Goal: Information Seeking & Learning: Learn about a topic

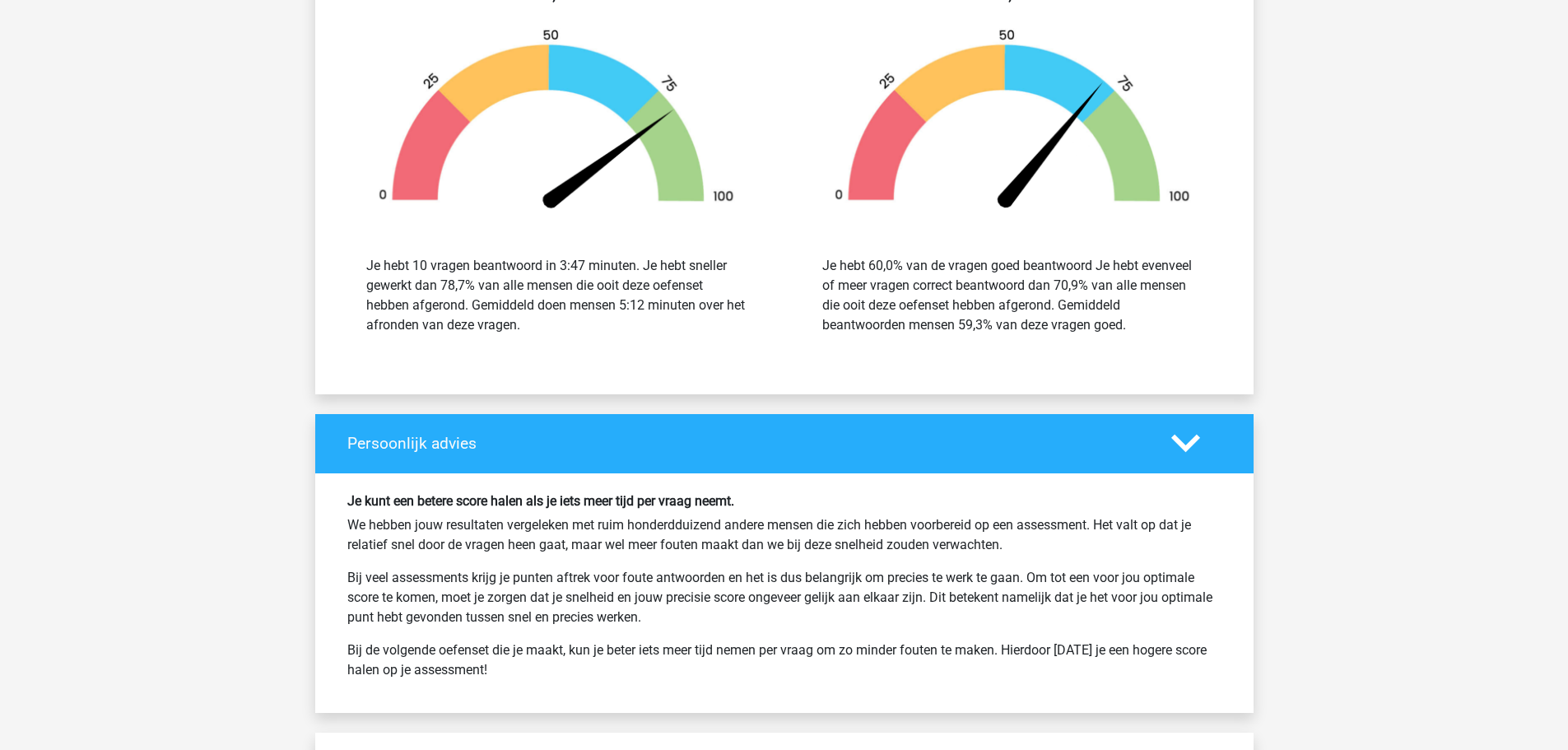
scroll to position [4446, 0]
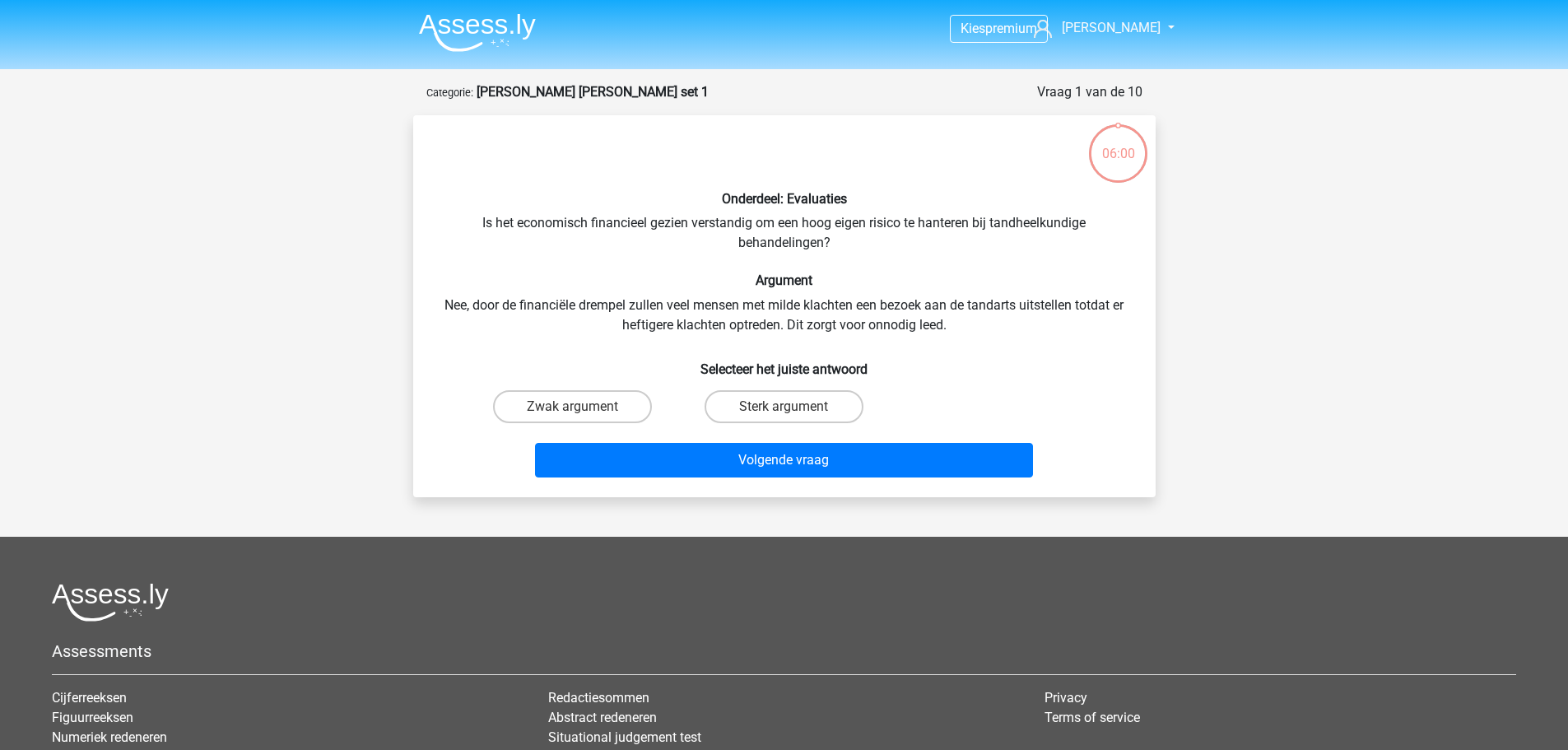
scroll to position [83, 0]
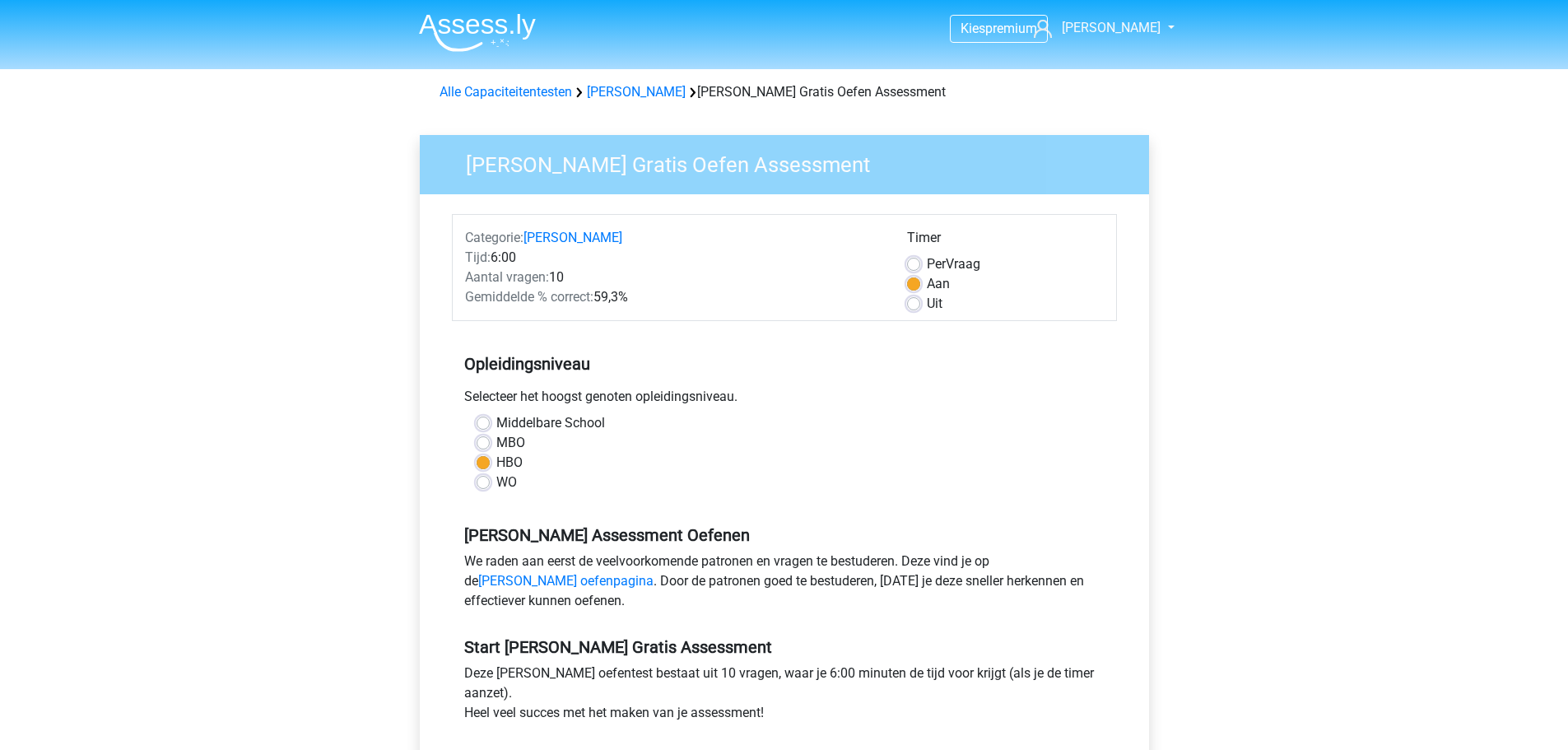
scroll to position [412, 0]
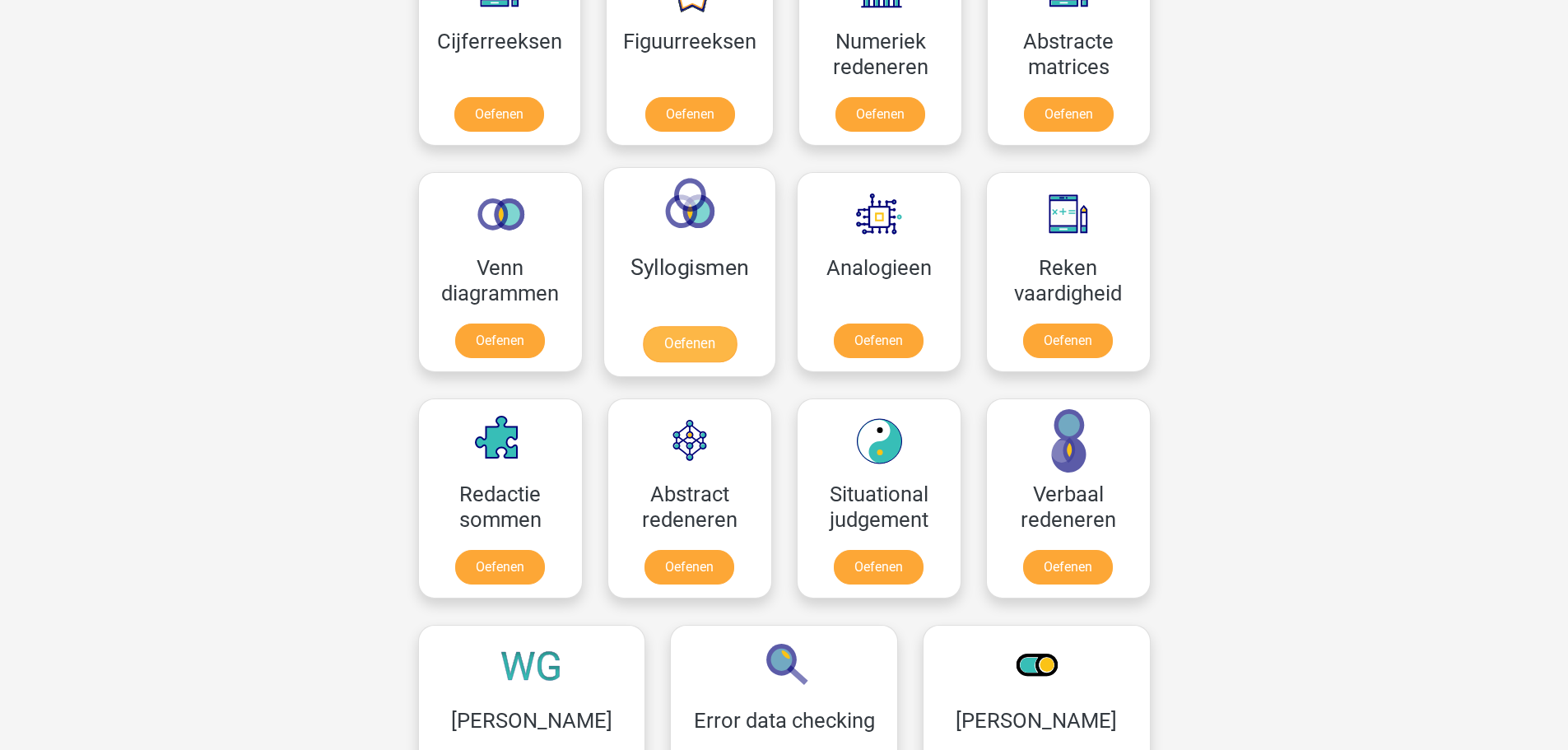
scroll to position [824, 0]
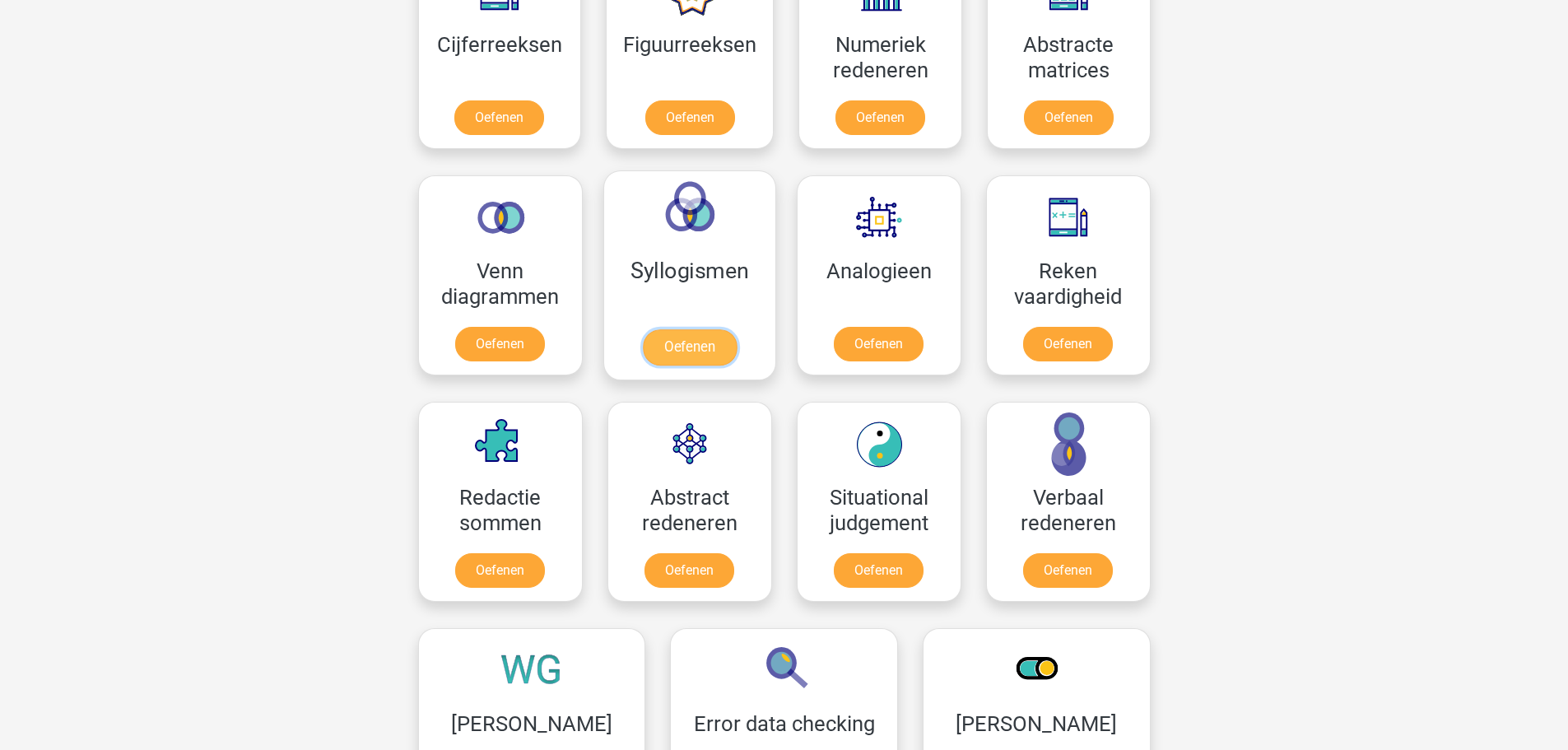
click at [700, 343] on link "Oefenen" at bounding box center [689, 347] width 93 height 36
click at [853, 329] on link "Oefenen" at bounding box center [878, 347] width 93 height 36
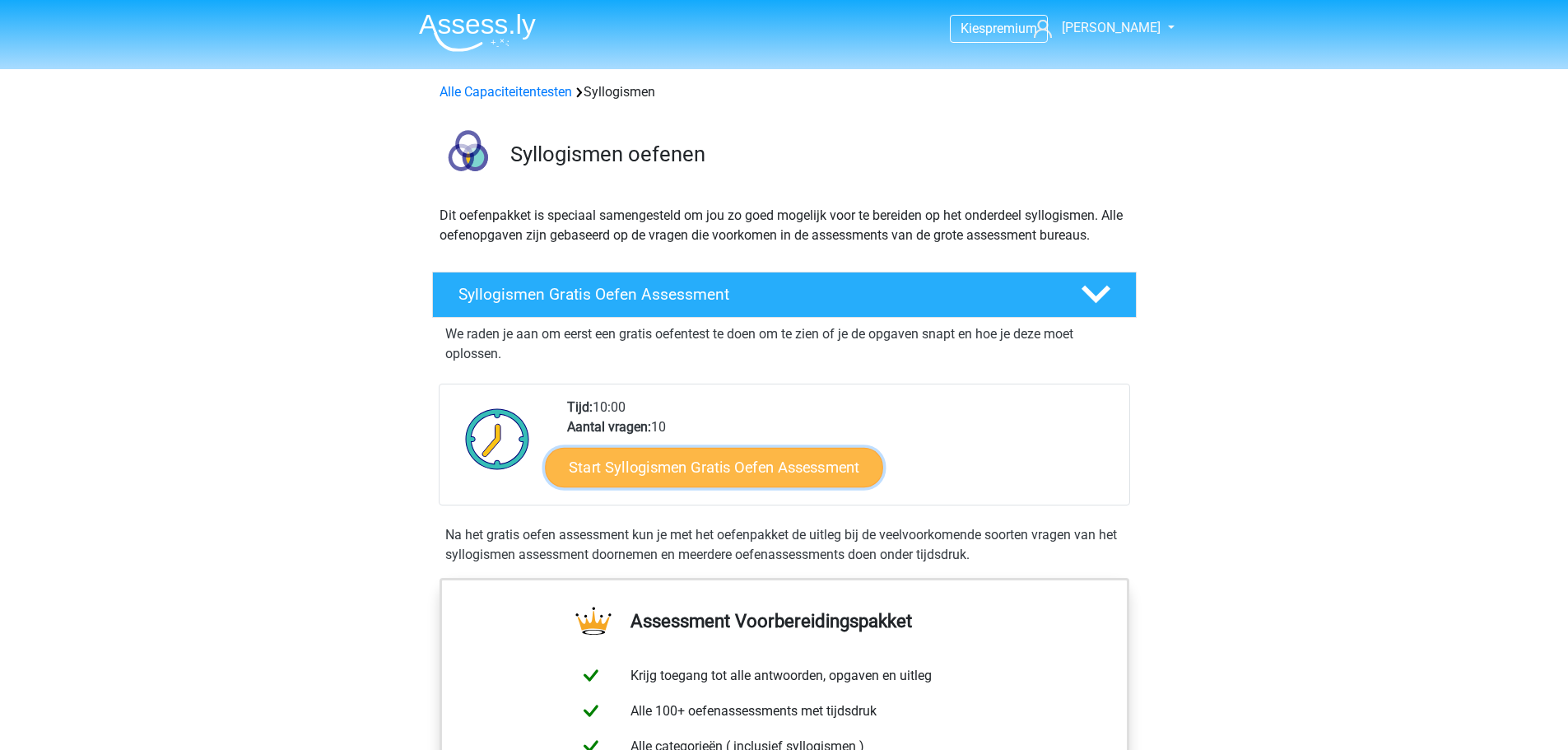
click at [765, 462] on link "Start Syllogismen Gratis Oefen Assessment" at bounding box center [714, 468] width 338 height 40
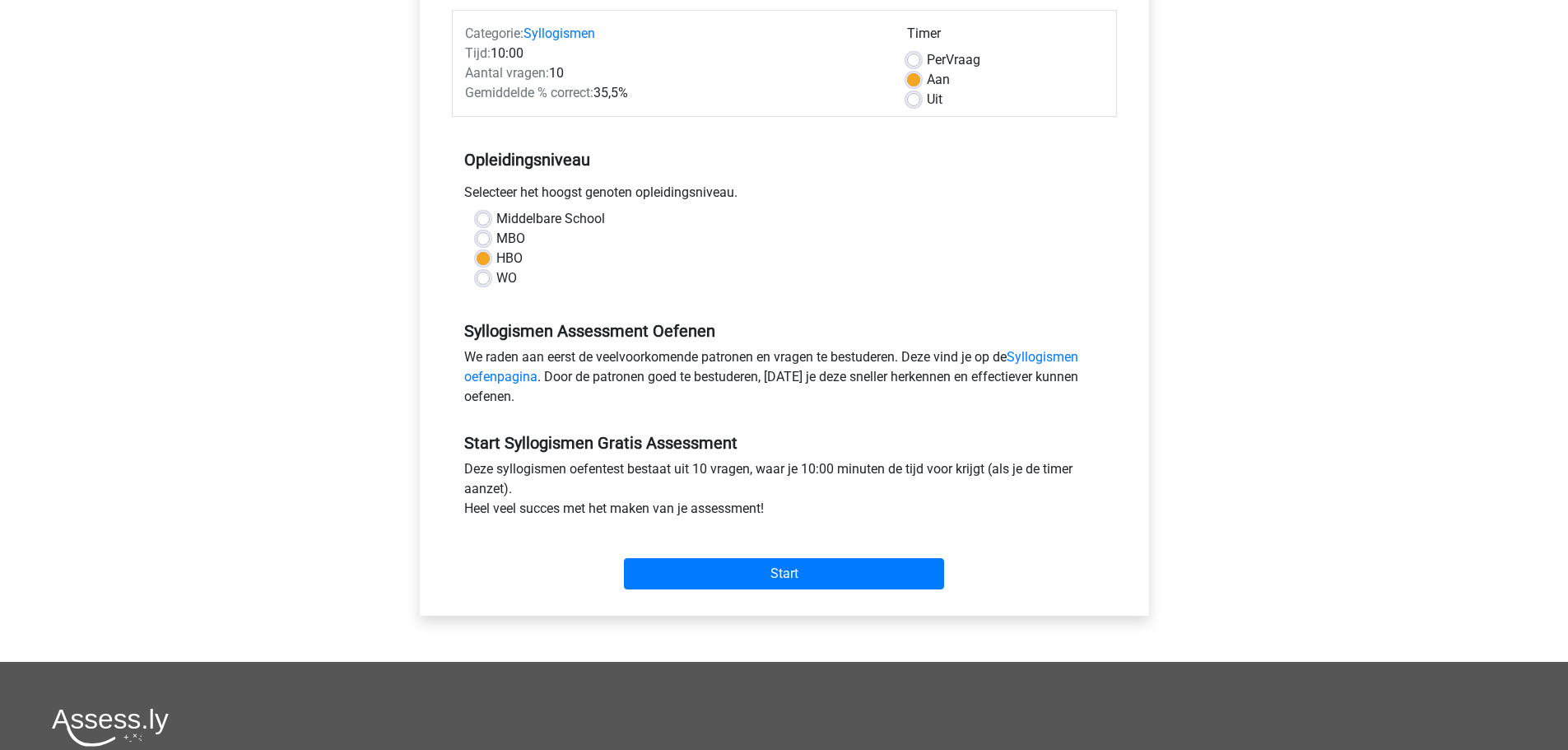
scroll to position [412, 0]
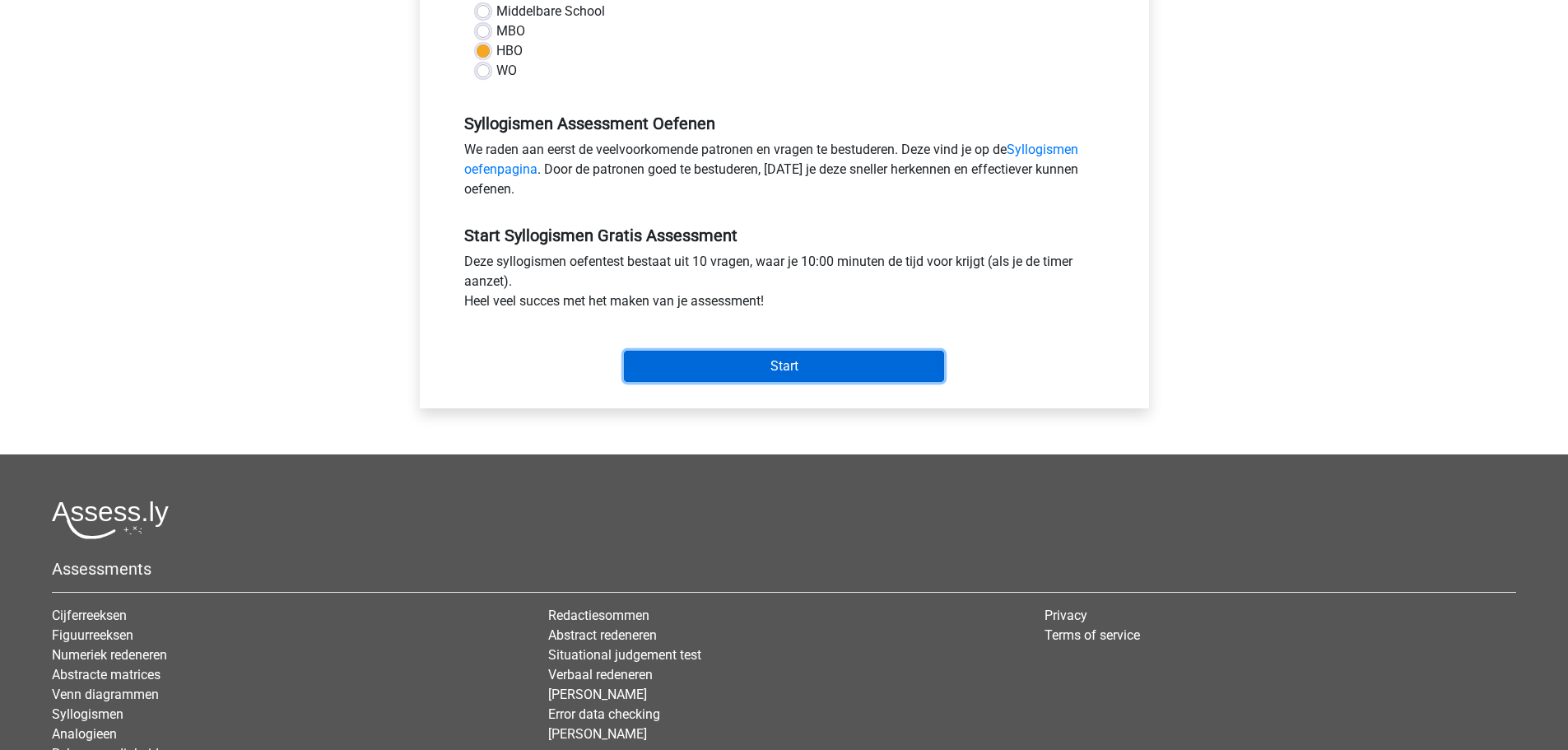
click at [765, 366] on input "Start" at bounding box center [784, 366] width 320 height 31
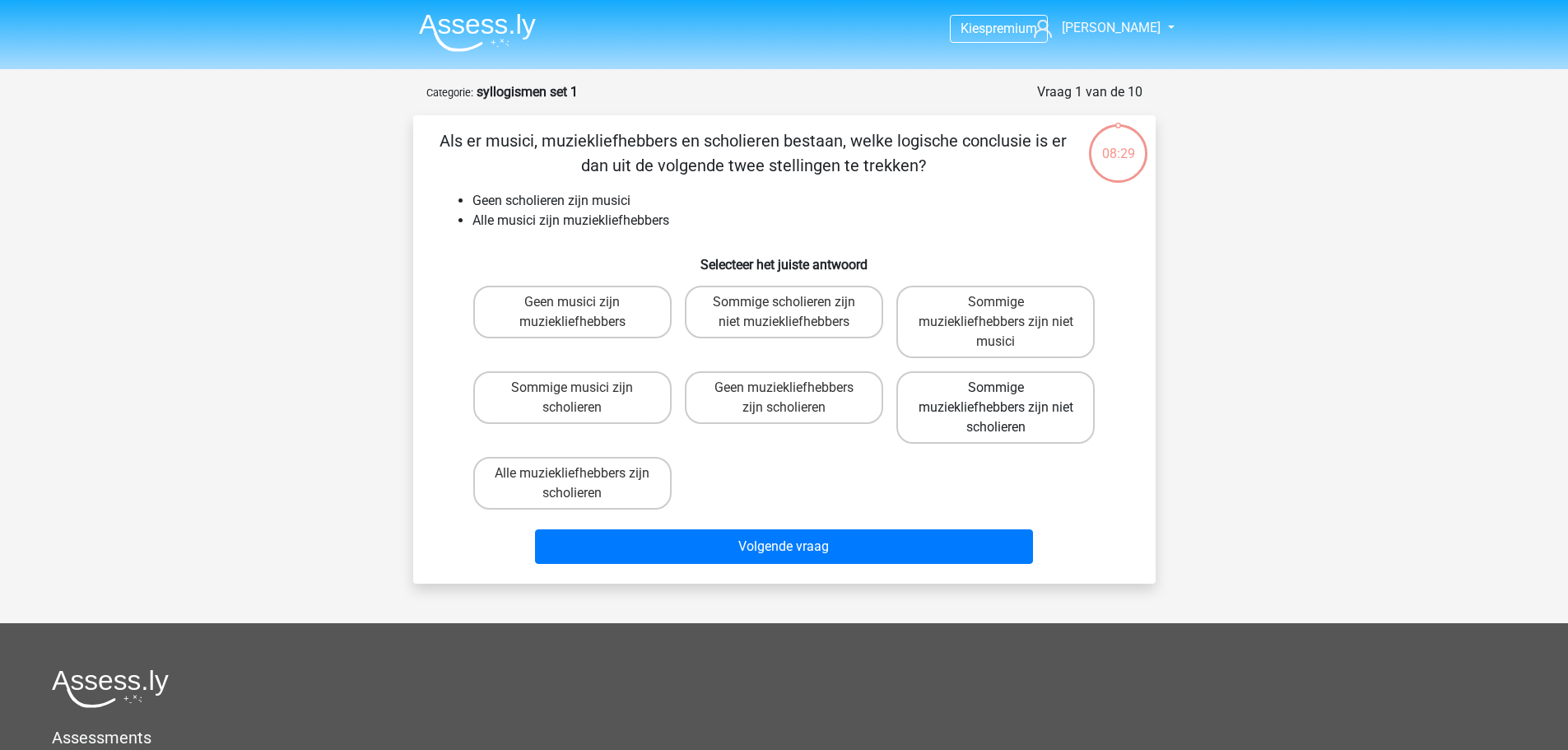
click at [1025, 404] on label "Sommige muziekliefhebbers zijn niet scholieren" at bounding box center [996, 407] width 199 height 73
click at [1006, 399] on input "Sommige muziekliefhebbers zijn niet scholieren" at bounding box center [1001, 393] width 11 height 11
radio input "true"
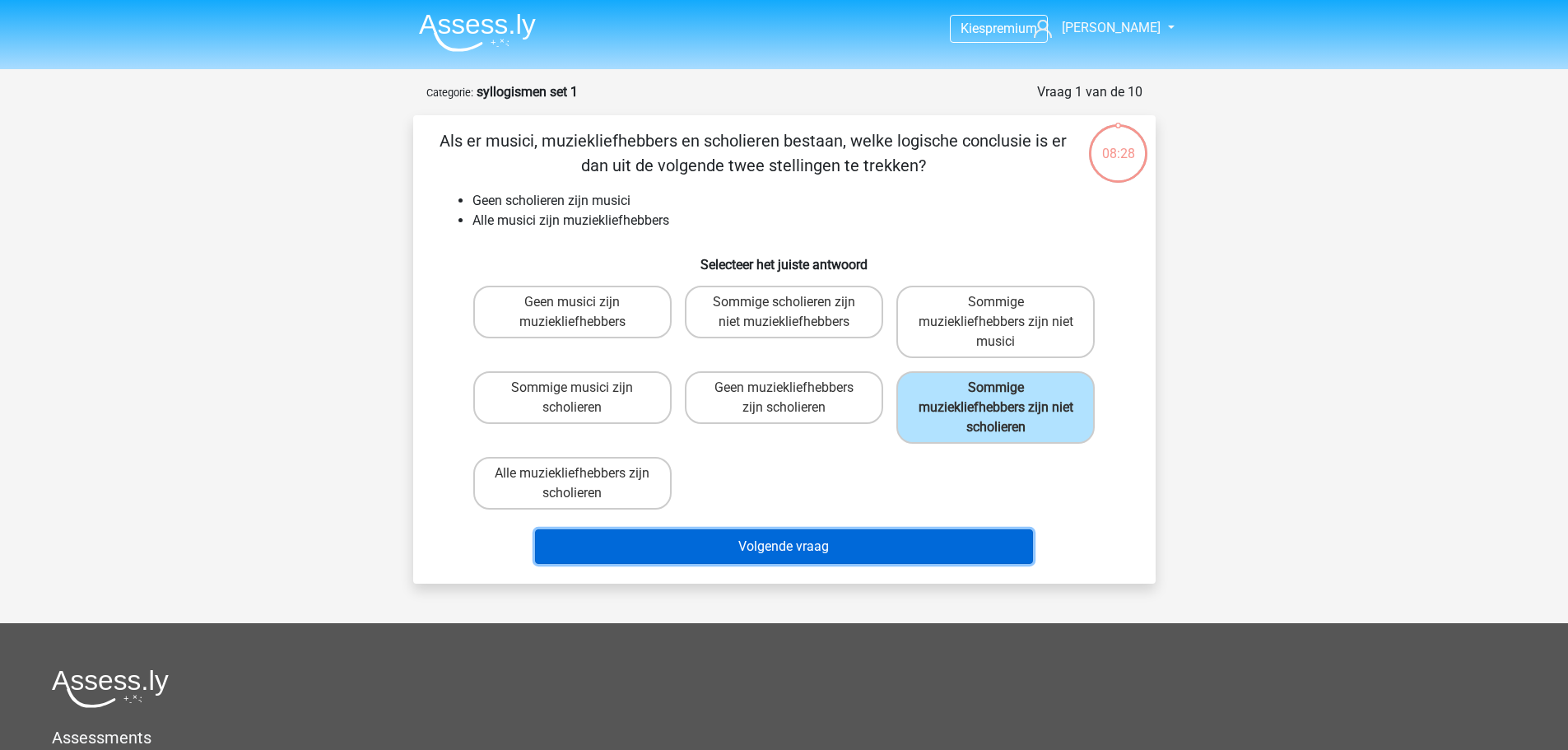
click at [880, 540] on button "Volgende vraag" at bounding box center [784, 546] width 498 height 35
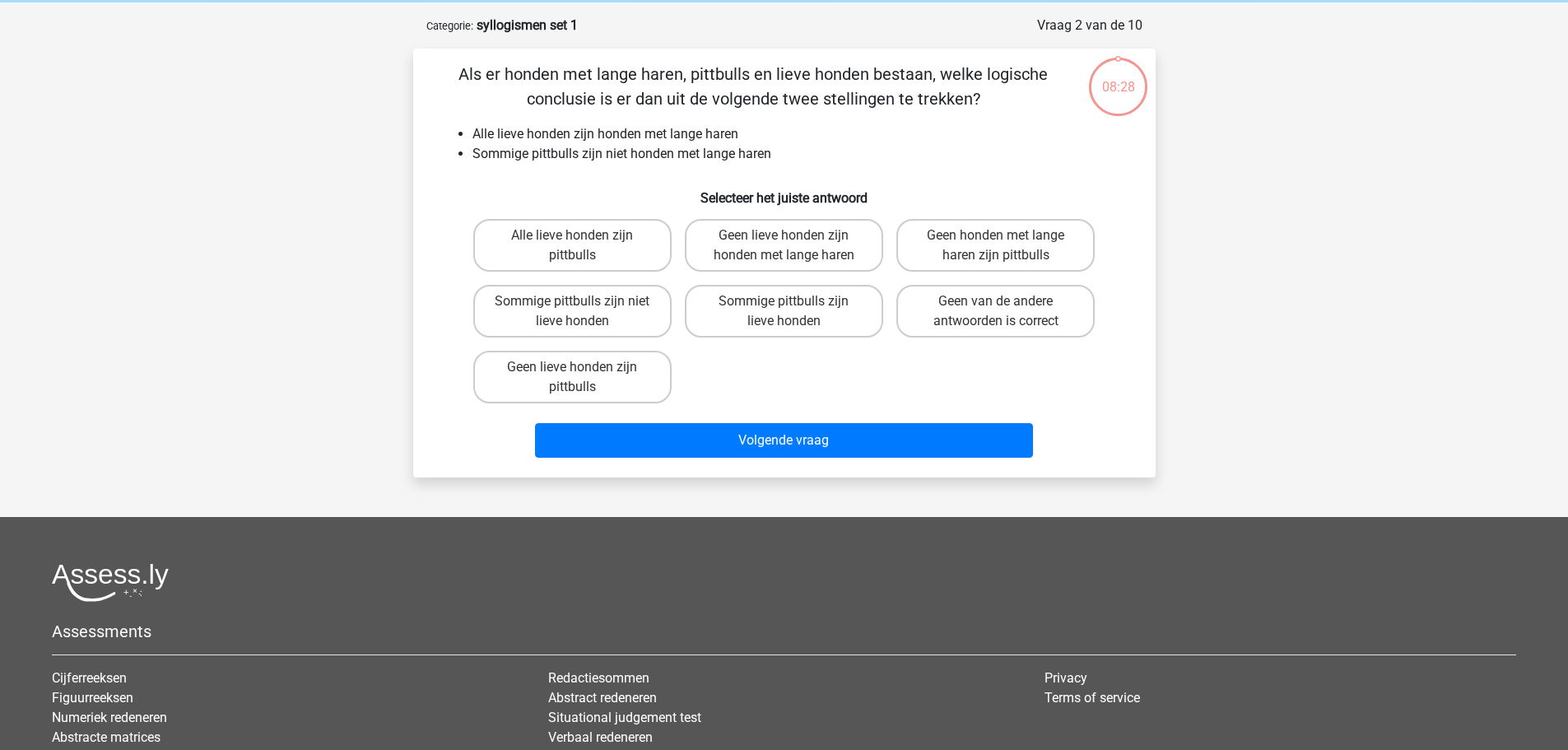
scroll to position [83, 0]
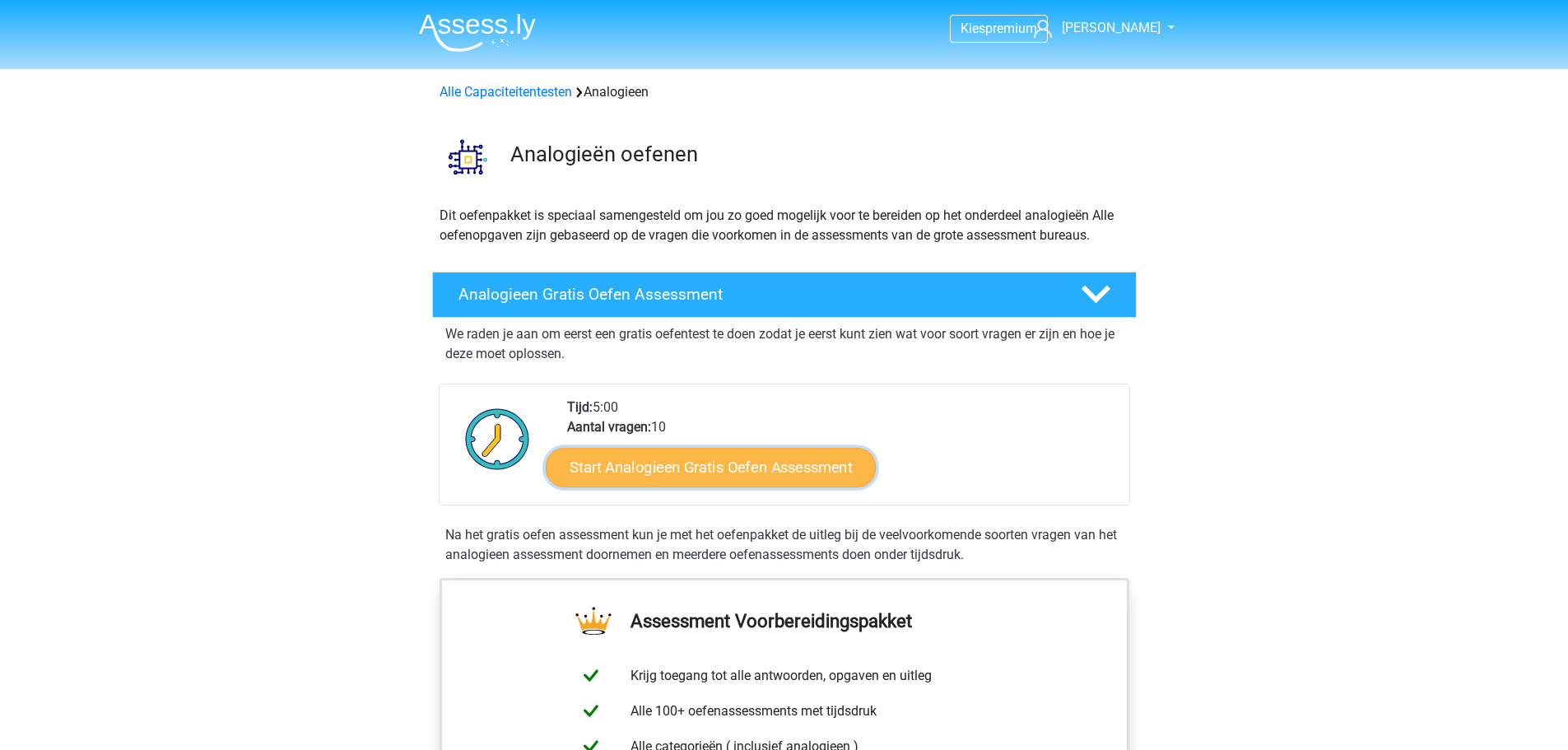
click at [760, 457] on link "Start Analogieen Gratis Oefen Assessment" at bounding box center [711, 468] width 330 height 40
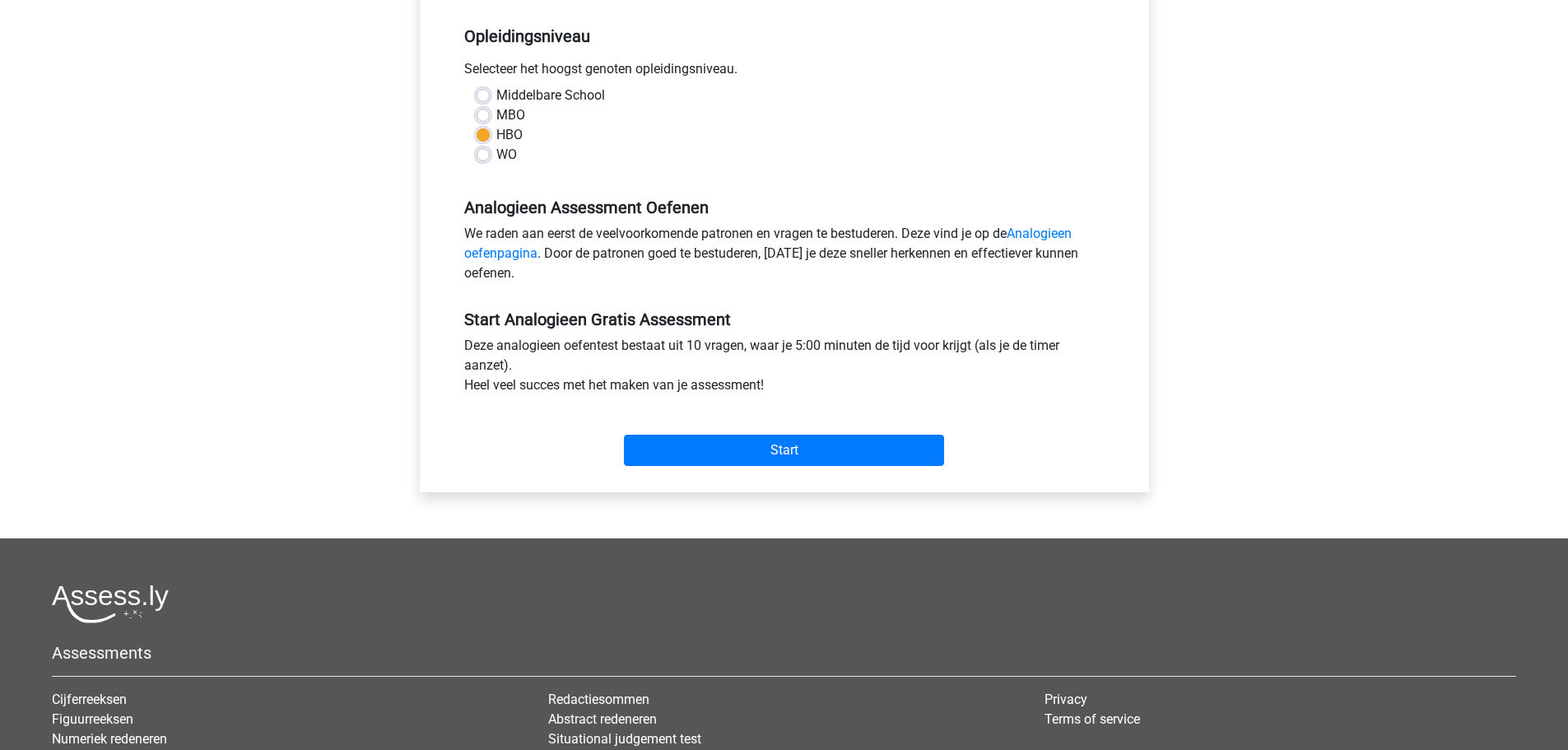
scroll to position [329, 0]
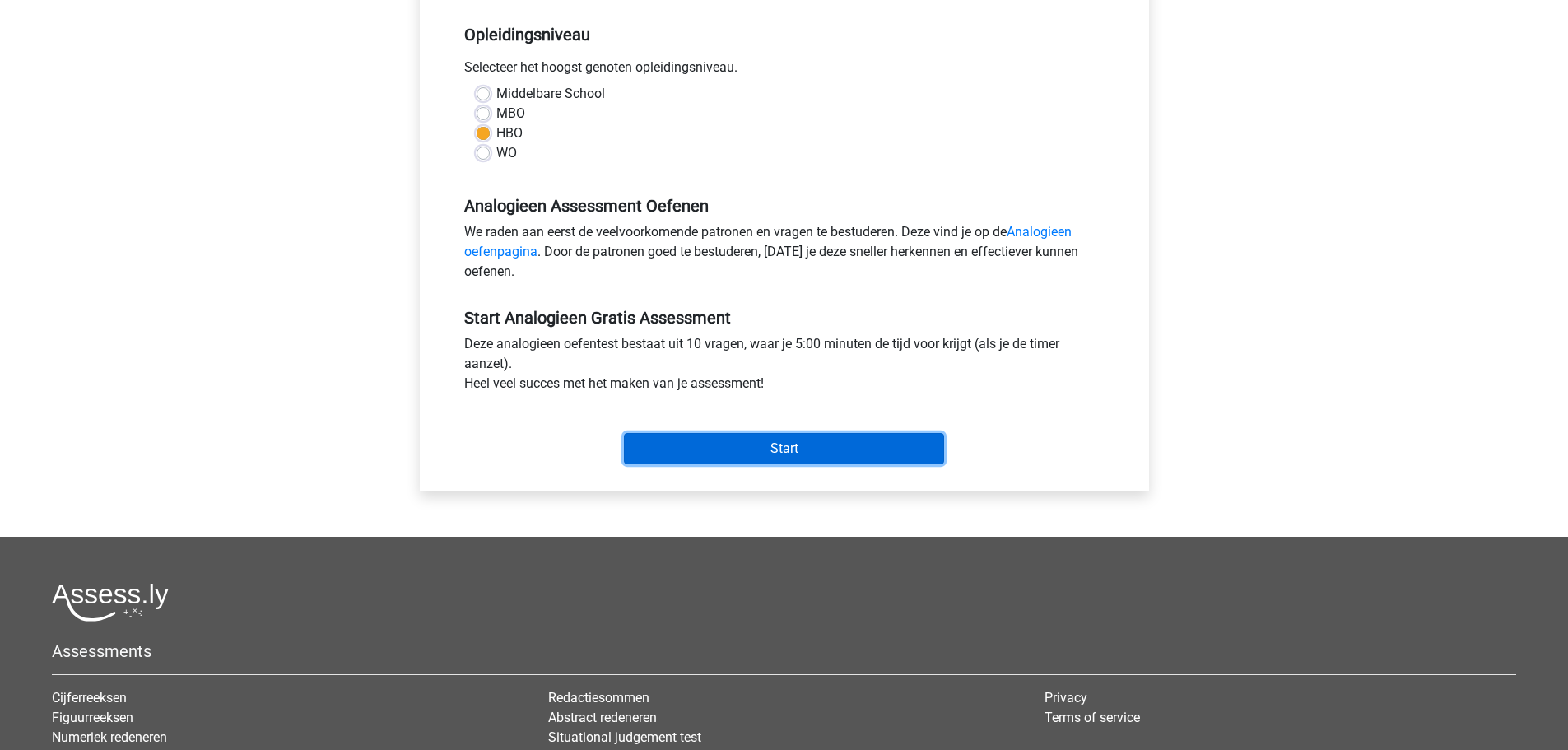
click at [779, 443] on input "Start" at bounding box center [784, 448] width 320 height 31
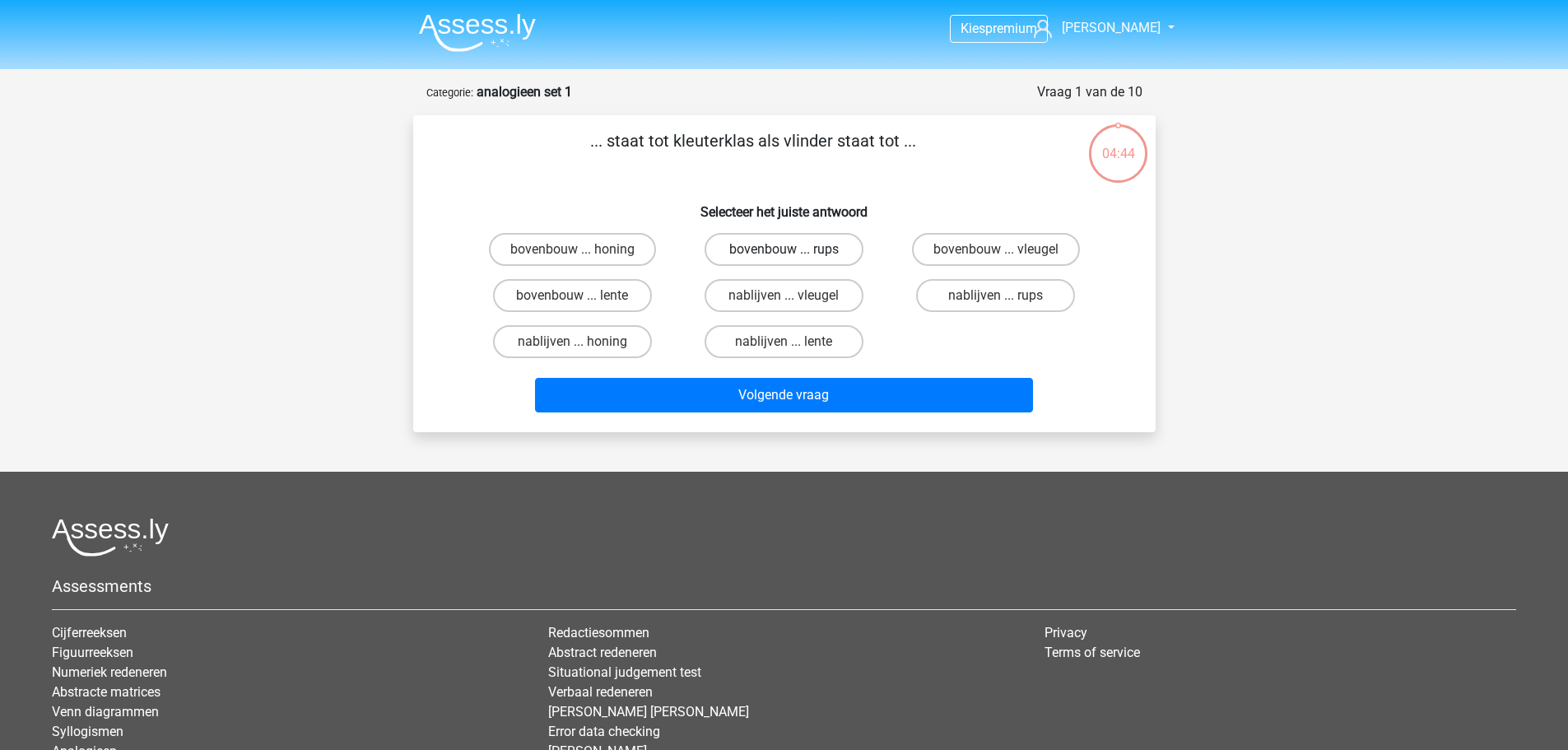
click at [780, 247] on label "bovenbouw ... rups" at bounding box center [784, 249] width 159 height 33
click at [784, 250] on input "bovenbouw ... rups" at bounding box center [788, 255] width 11 height 11
radio input "true"
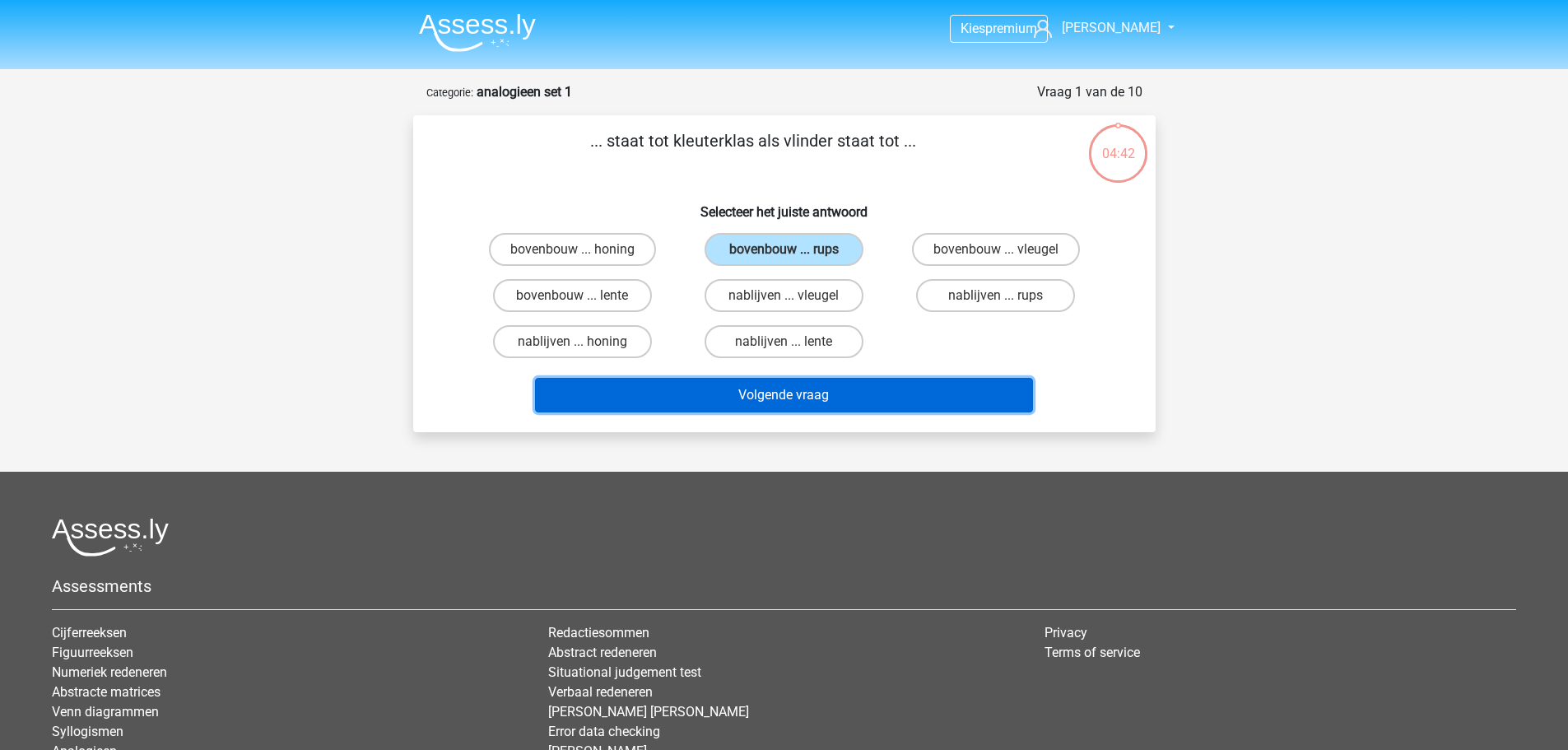
click at [782, 389] on button "Volgende vraag" at bounding box center [784, 395] width 498 height 35
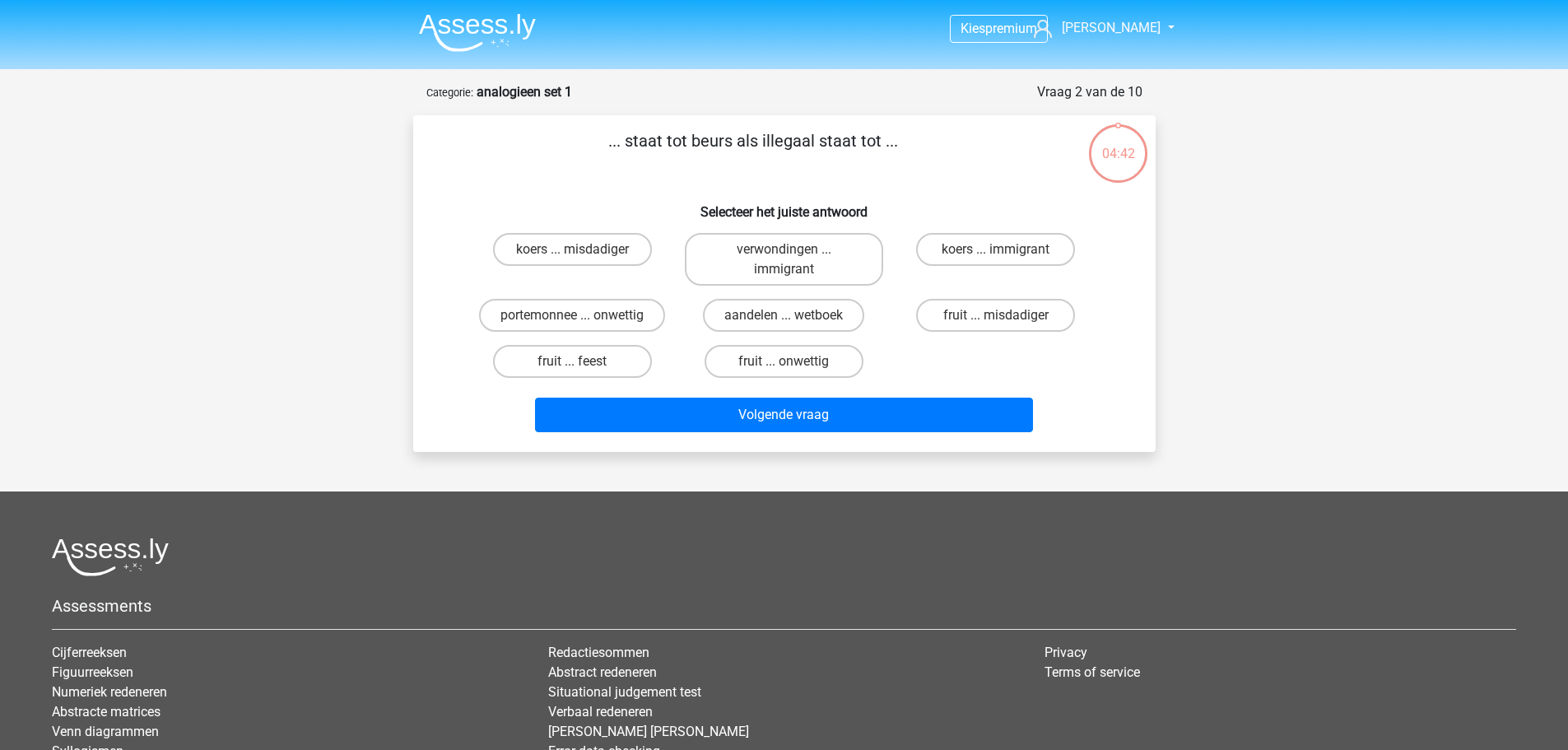
scroll to position [83, 0]
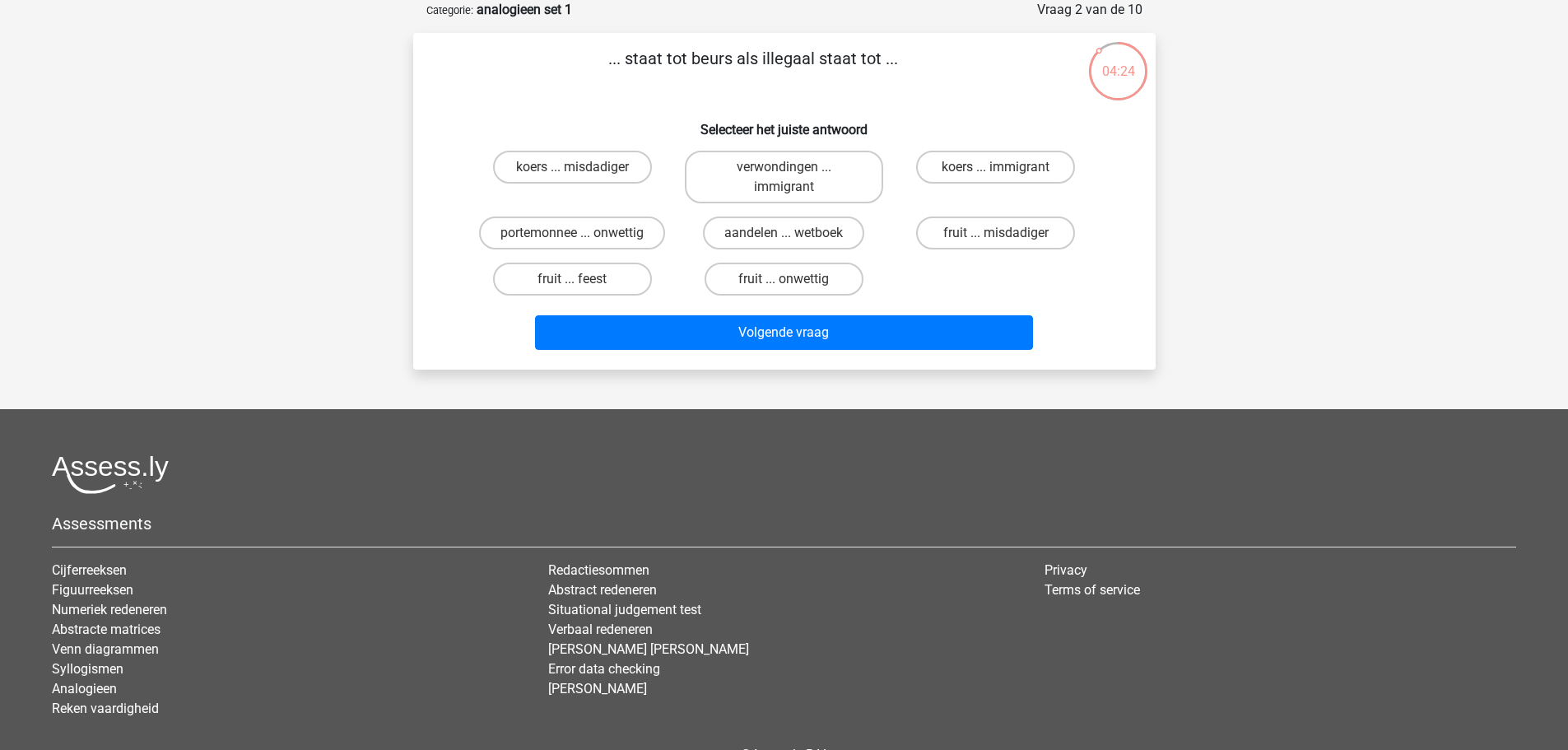
click at [574, 234] on input "portemonnee ... onwettig" at bounding box center [577, 238] width 11 height 11
radio input "true"
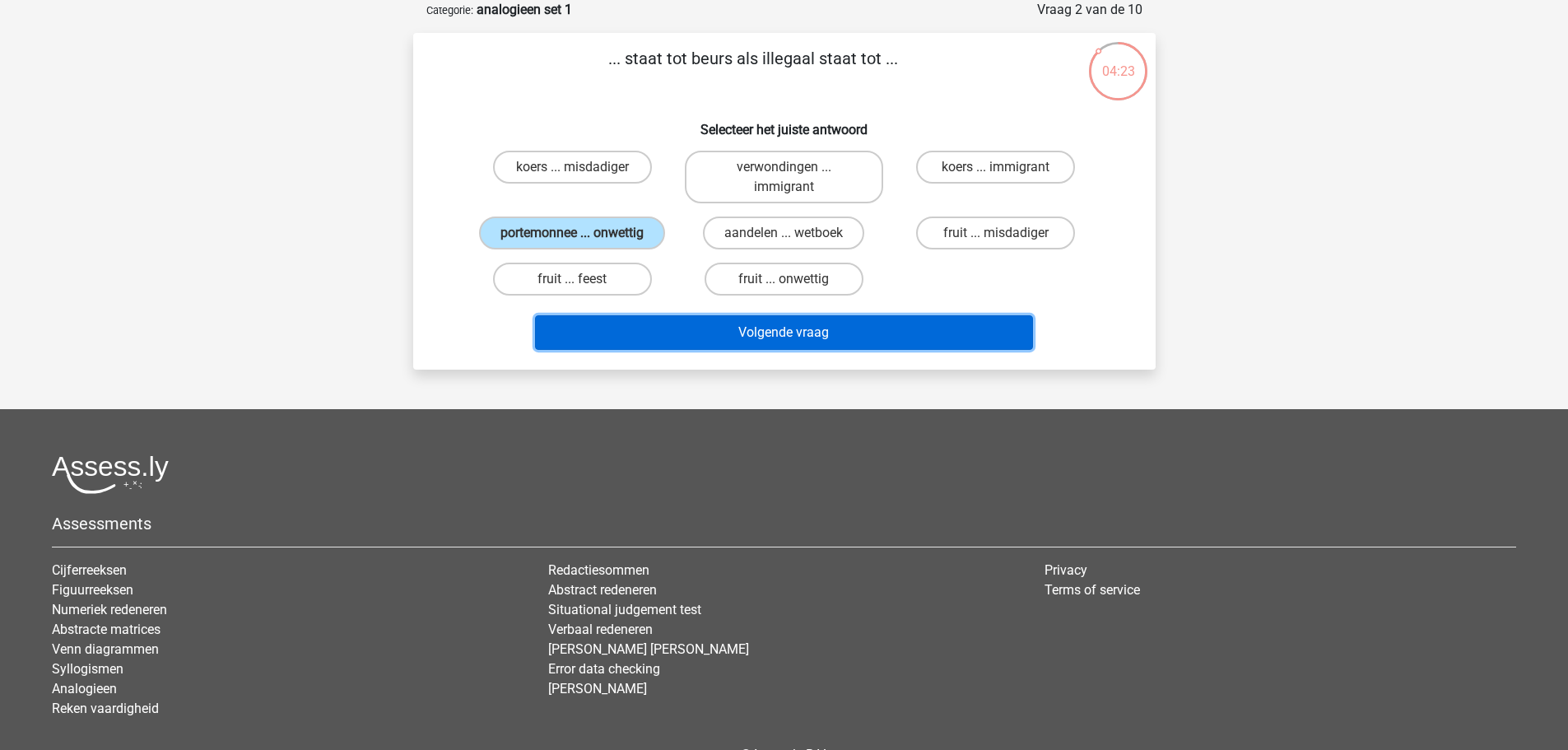
click at [746, 325] on button "Volgende vraag" at bounding box center [784, 332] width 498 height 35
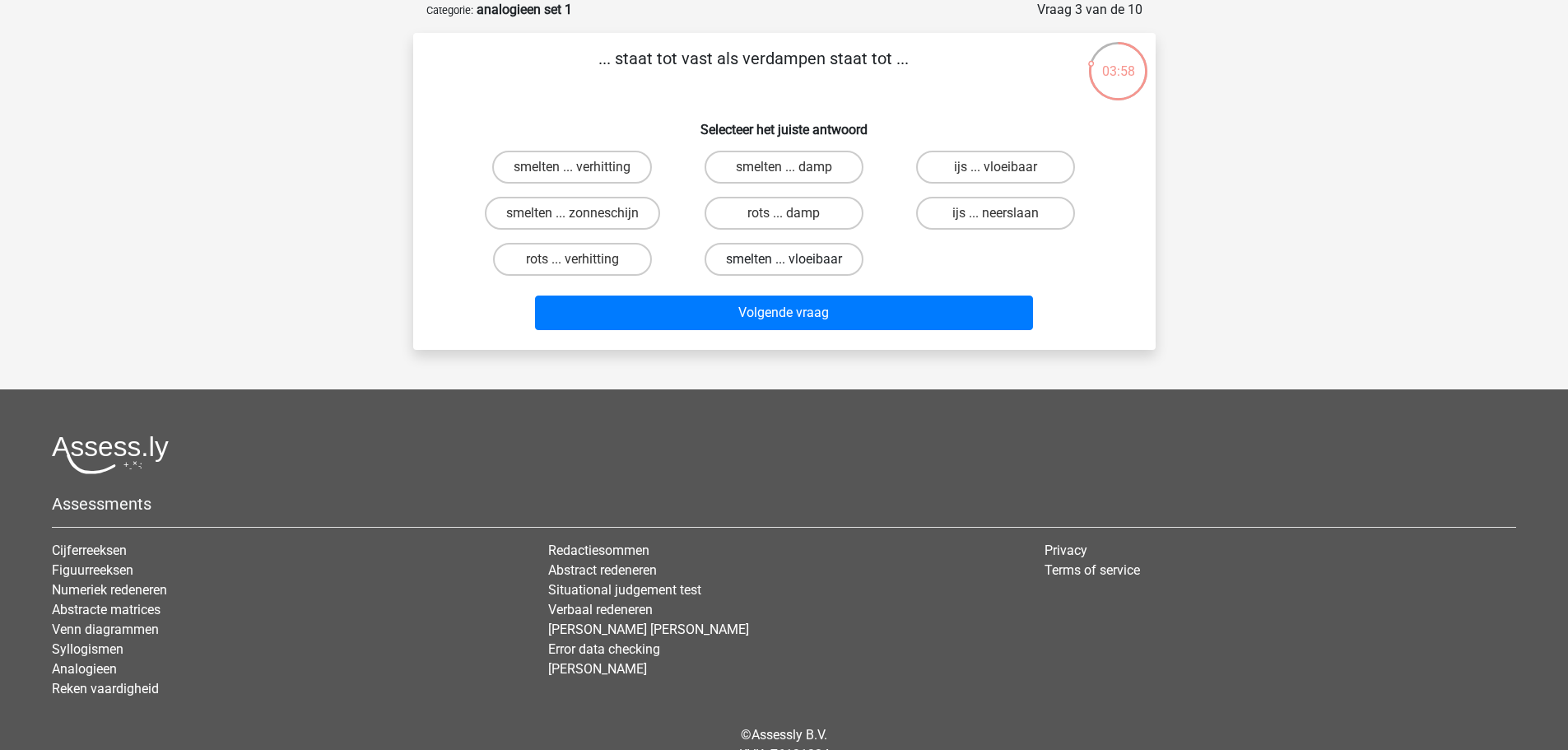
click at [810, 255] on label "smelten ... vloeibaar" at bounding box center [784, 259] width 159 height 33
click at [794, 260] on input "smelten ... vloeibaar" at bounding box center [788, 265] width 11 height 11
radio input "true"
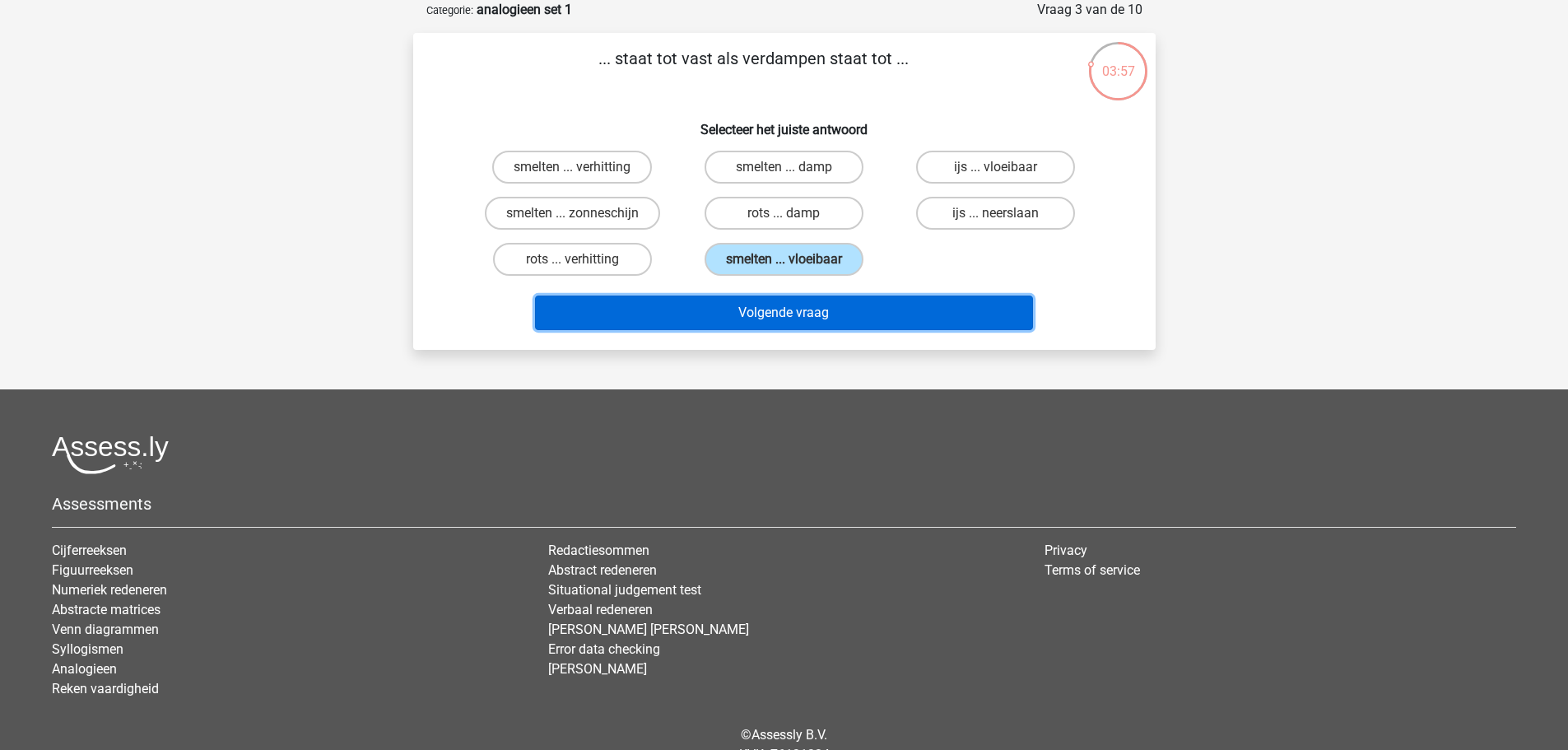
click at [810, 304] on button "Volgende vraag" at bounding box center [784, 312] width 498 height 35
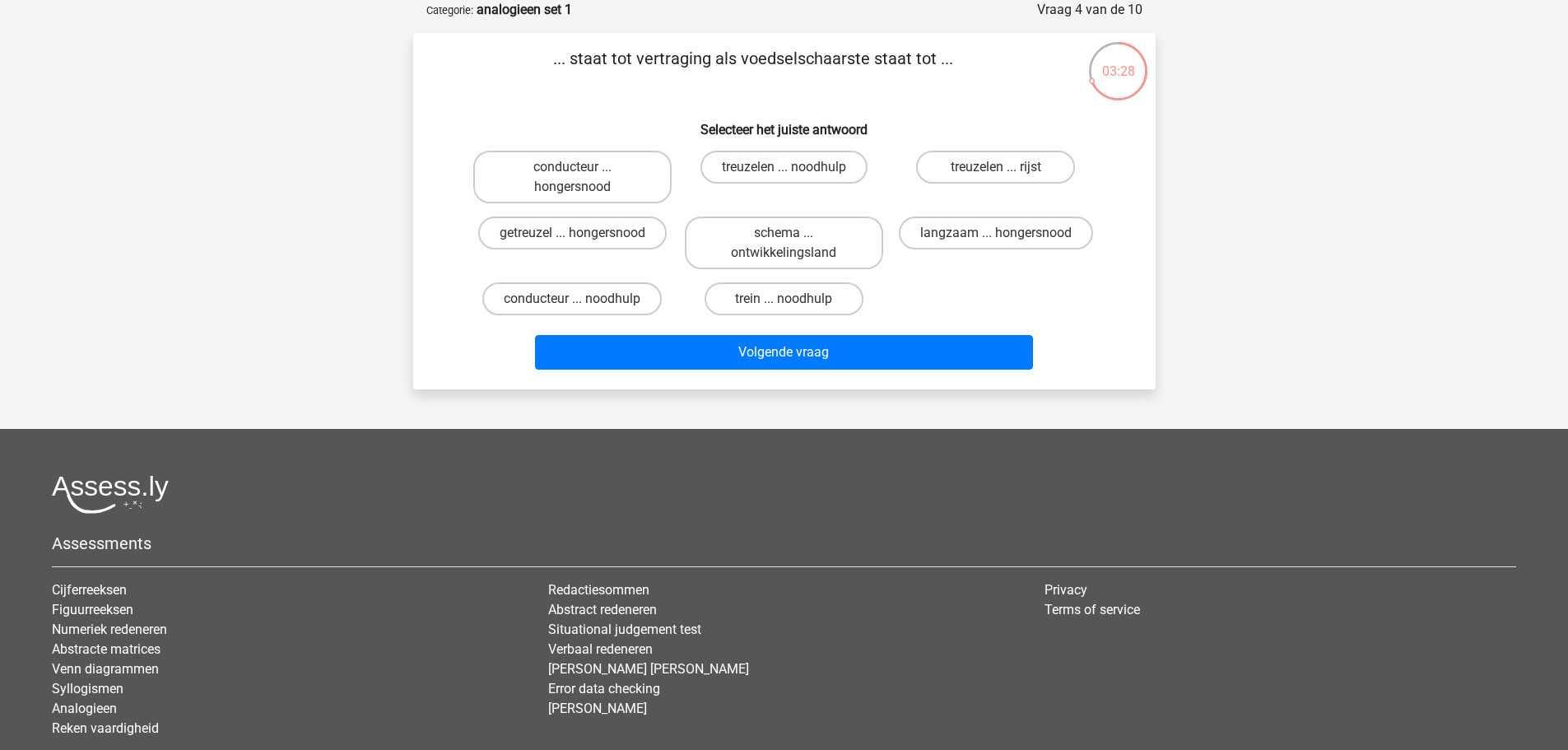
click at [581, 235] on input "getreuzel ... hongersnood" at bounding box center [577, 238] width 11 height 11
radio input "true"
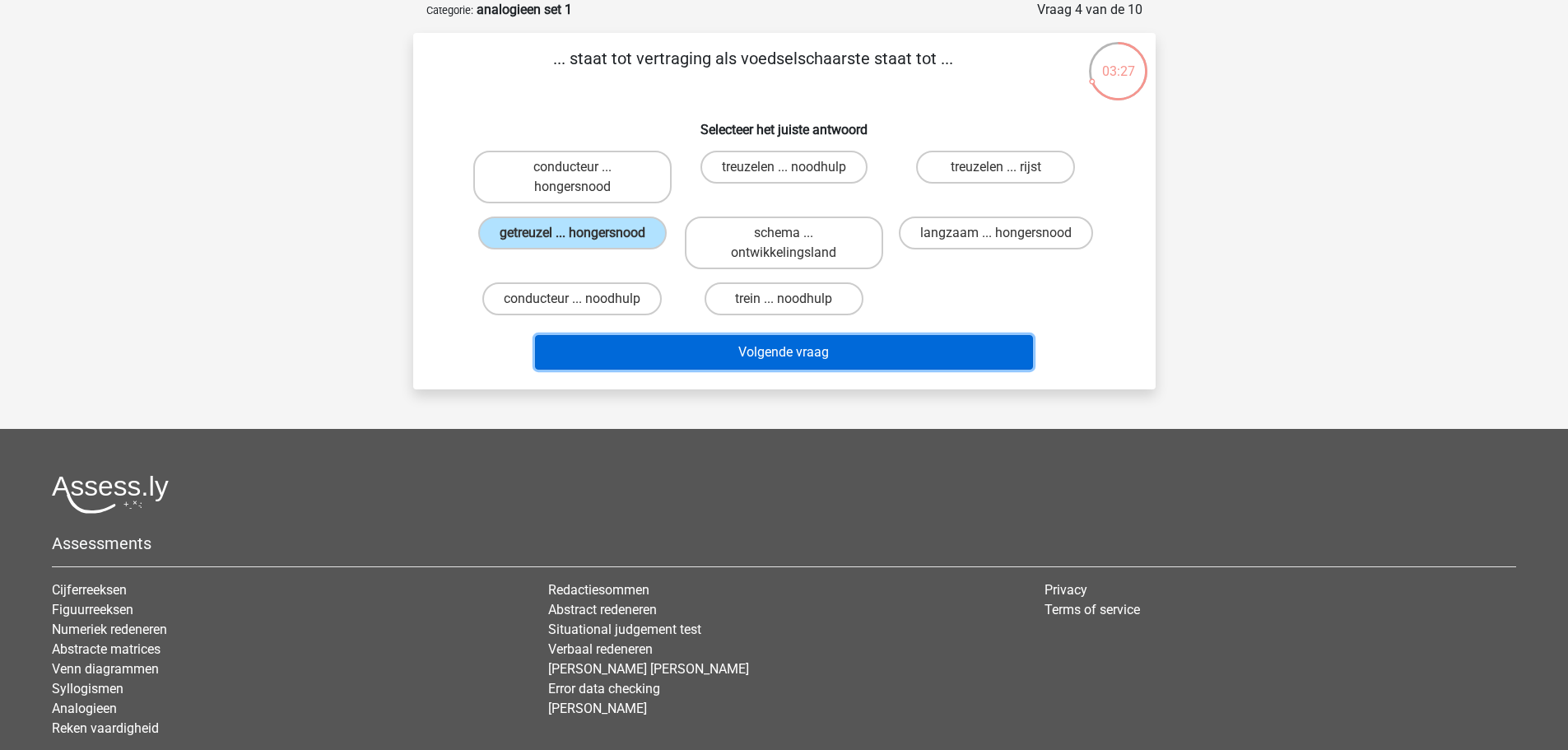
click at [731, 356] on button "Volgende vraag" at bounding box center [784, 352] width 498 height 35
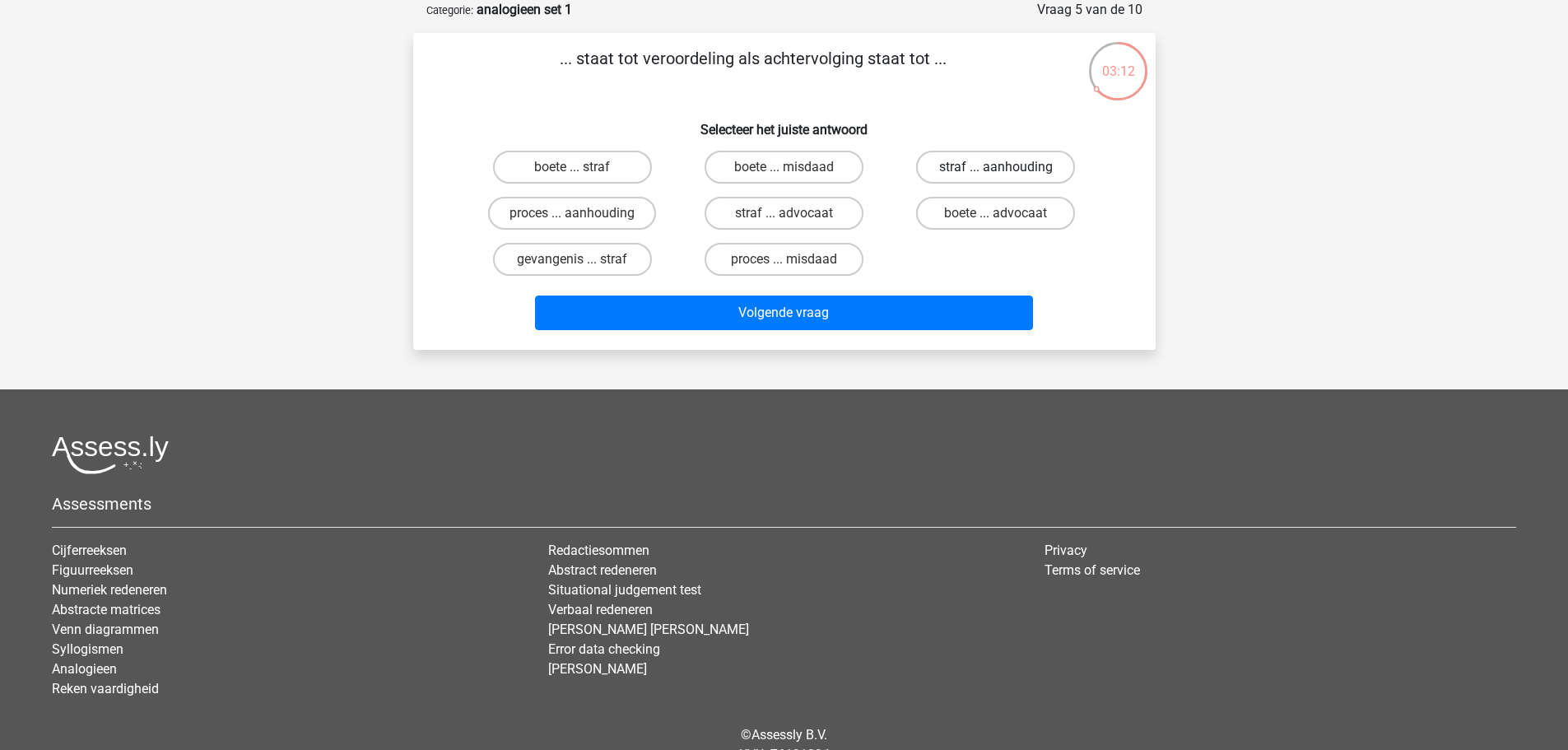
click at [1011, 160] on label "straf ... aanhouding" at bounding box center [995, 166] width 159 height 33
click at [1006, 167] on input "straf ... aanhouding" at bounding box center [1001, 172] width 11 height 11
radio input "true"
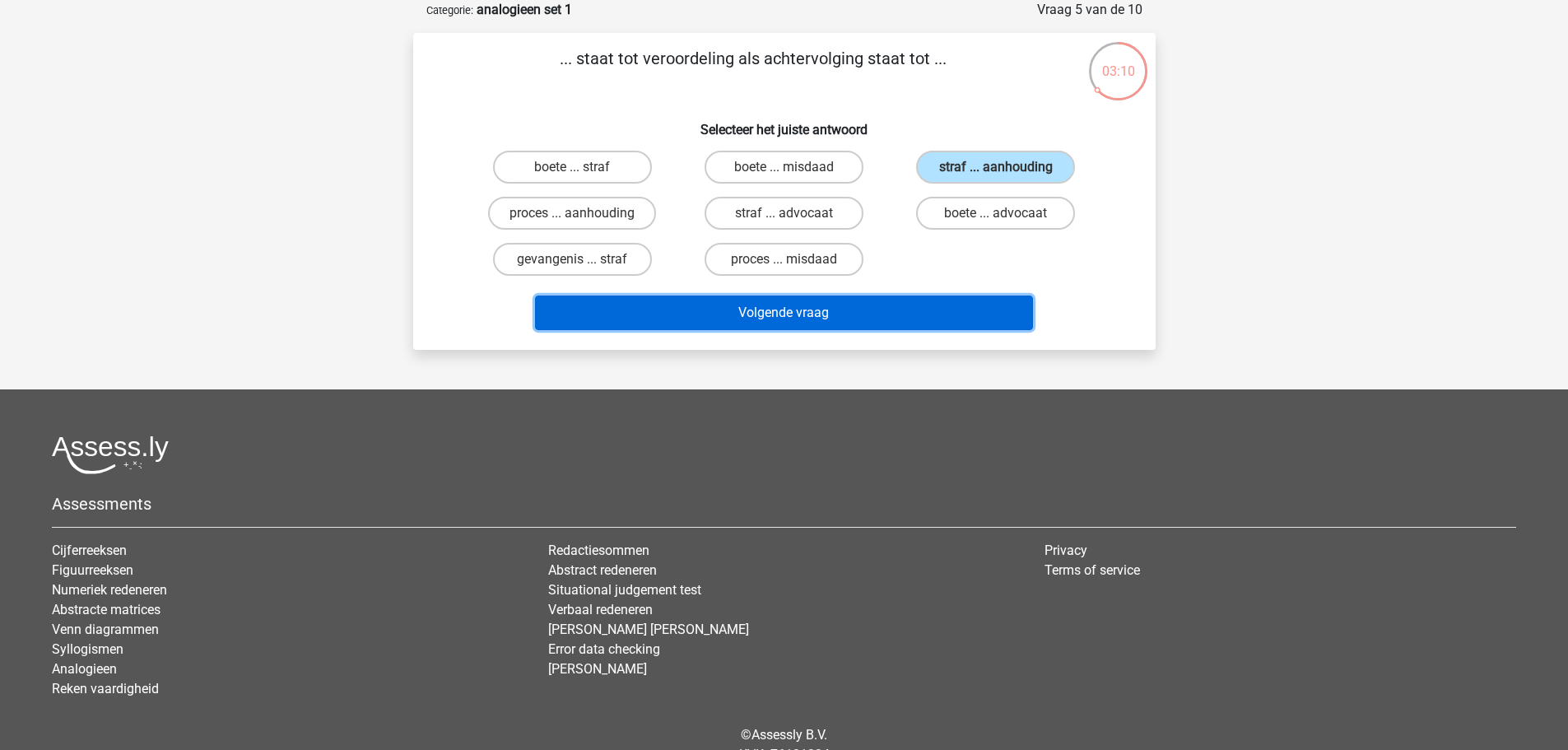
click at [858, 308] on button "Volgende vraag" at bounding box center [784, 312] width 498 height 35
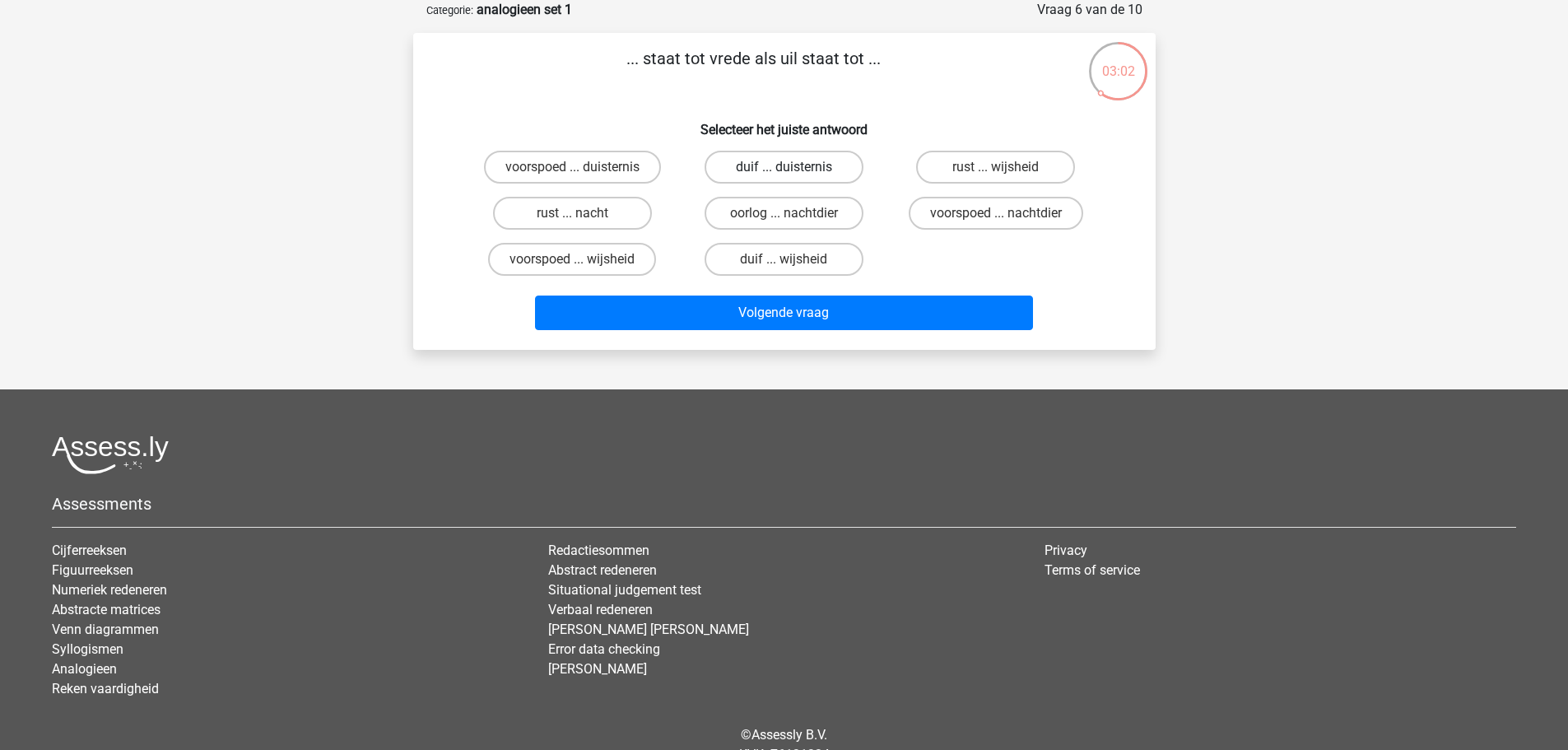
click at [791, 165] on label "duif ... duisternis" at bounding box center [784, 166] width 159 height 33
click at [791, 167] on input "duif ... duisternis" at bounding box center [788, 172] width 11 height 11
radio input "true"
click at [776, 257] on label "duif ... wijsheid" at bounding box center [784, 259] width 159 height 33
click at [784, 260] on input "duif ... wijsheid" at bounding box center [788, 265] width 11 height 11
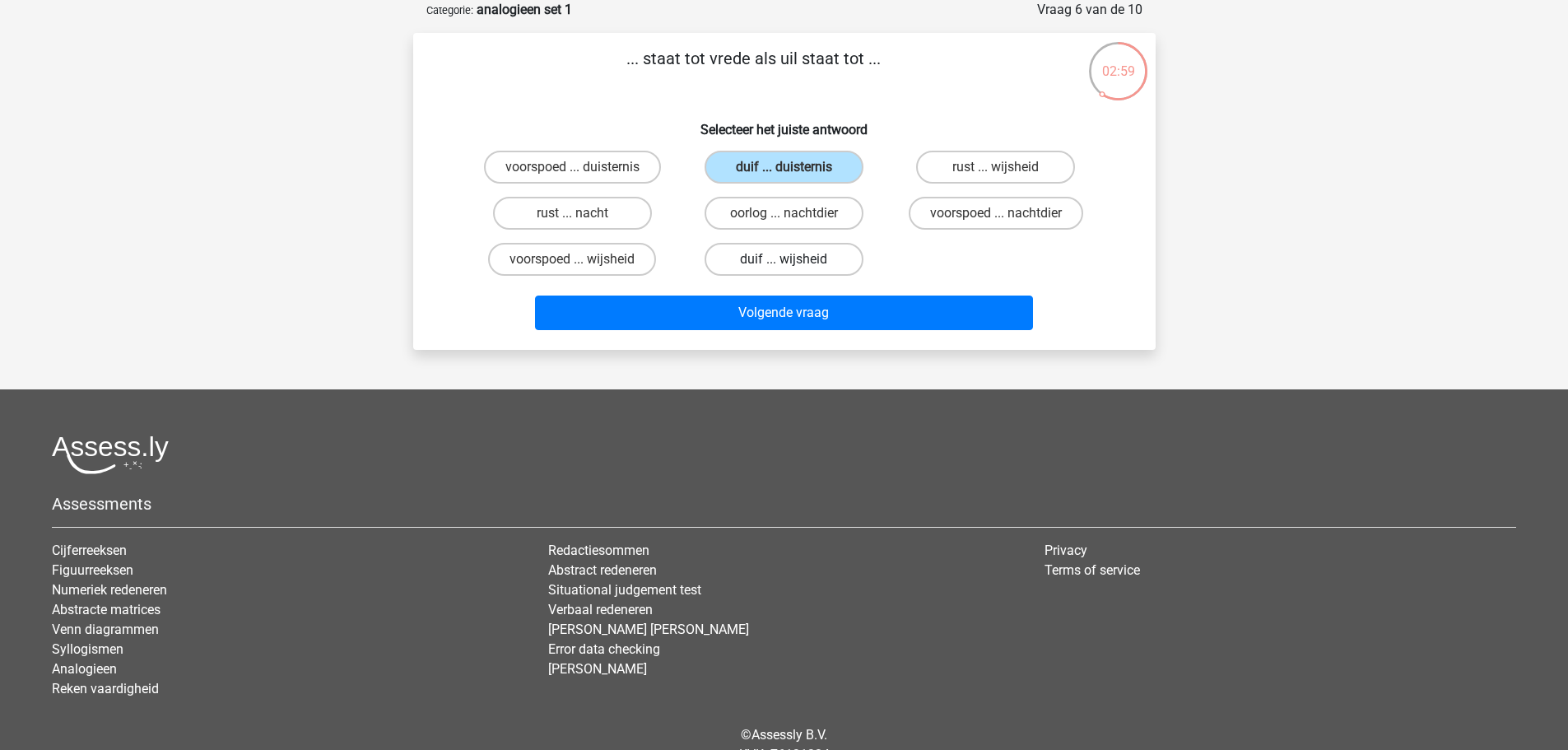
radio input "true"
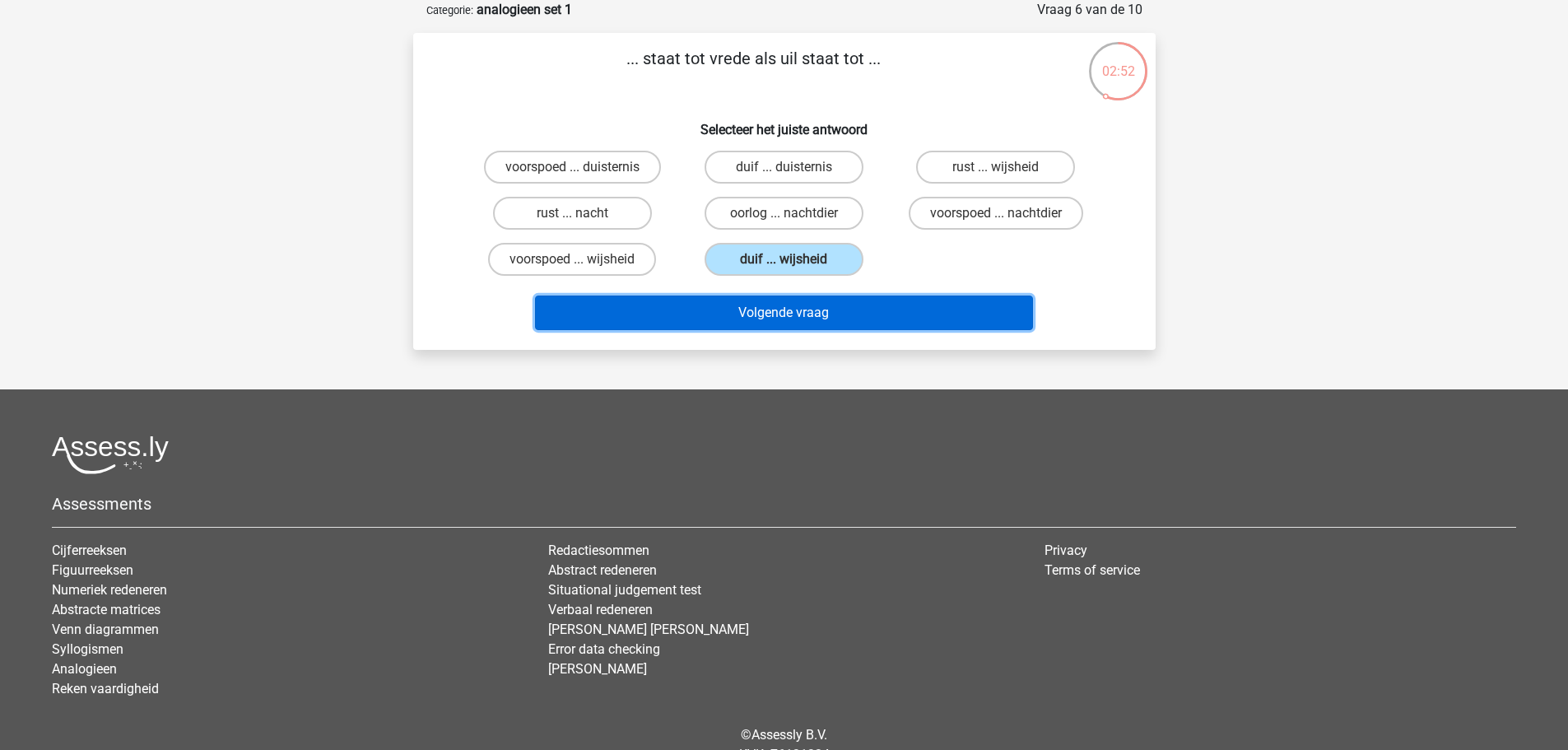
click at [763, 309] on button "Volgende vraag" at bounding box center [784, 312] width 498 height 35
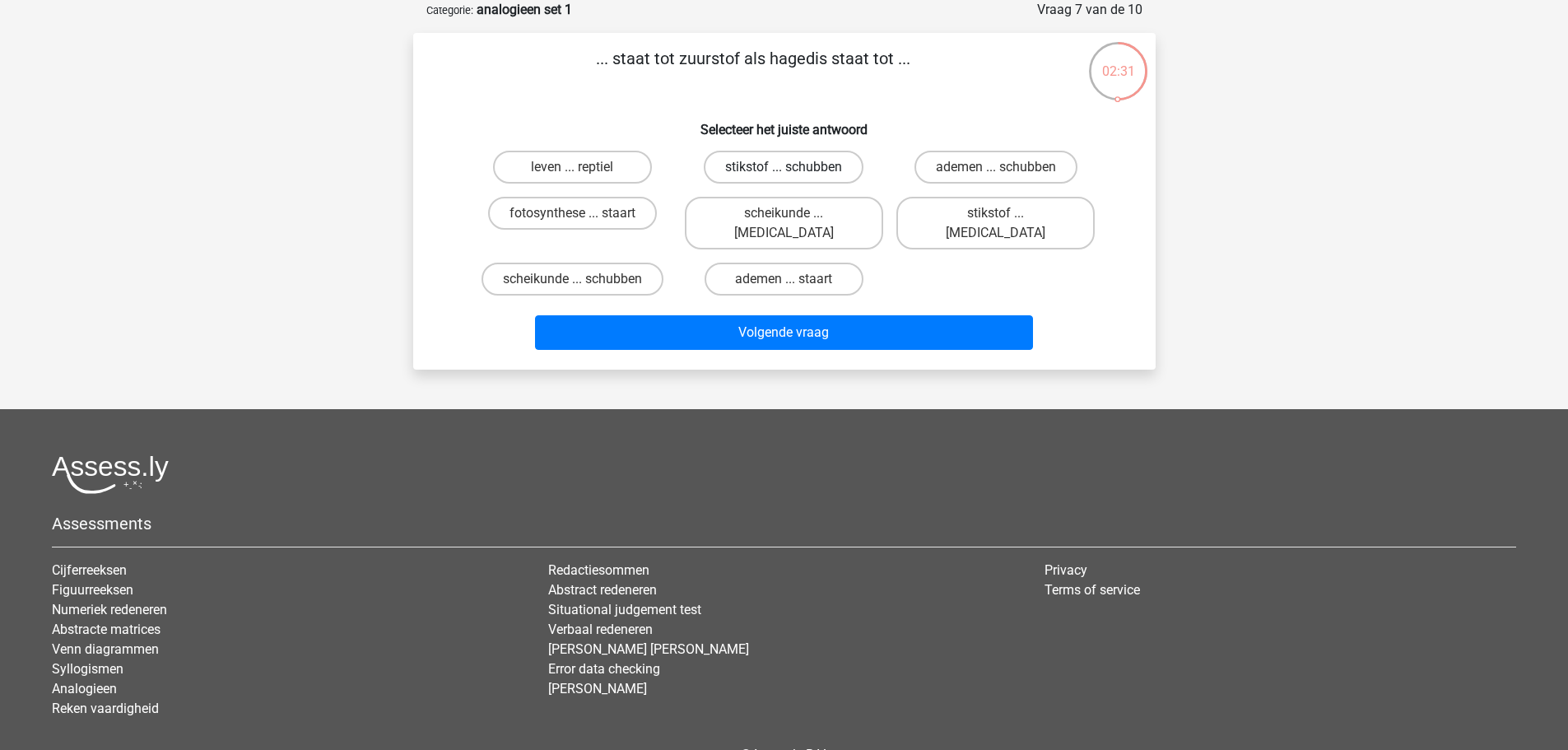
click at [802, 163] on label "stikstof ... schubben" at bounding box center [784, 166] width 160 height 33
click at [794, 167] on input "stikstof ... schubben" at bounding box center [788, 172] width 11 height 11
radio input "true"
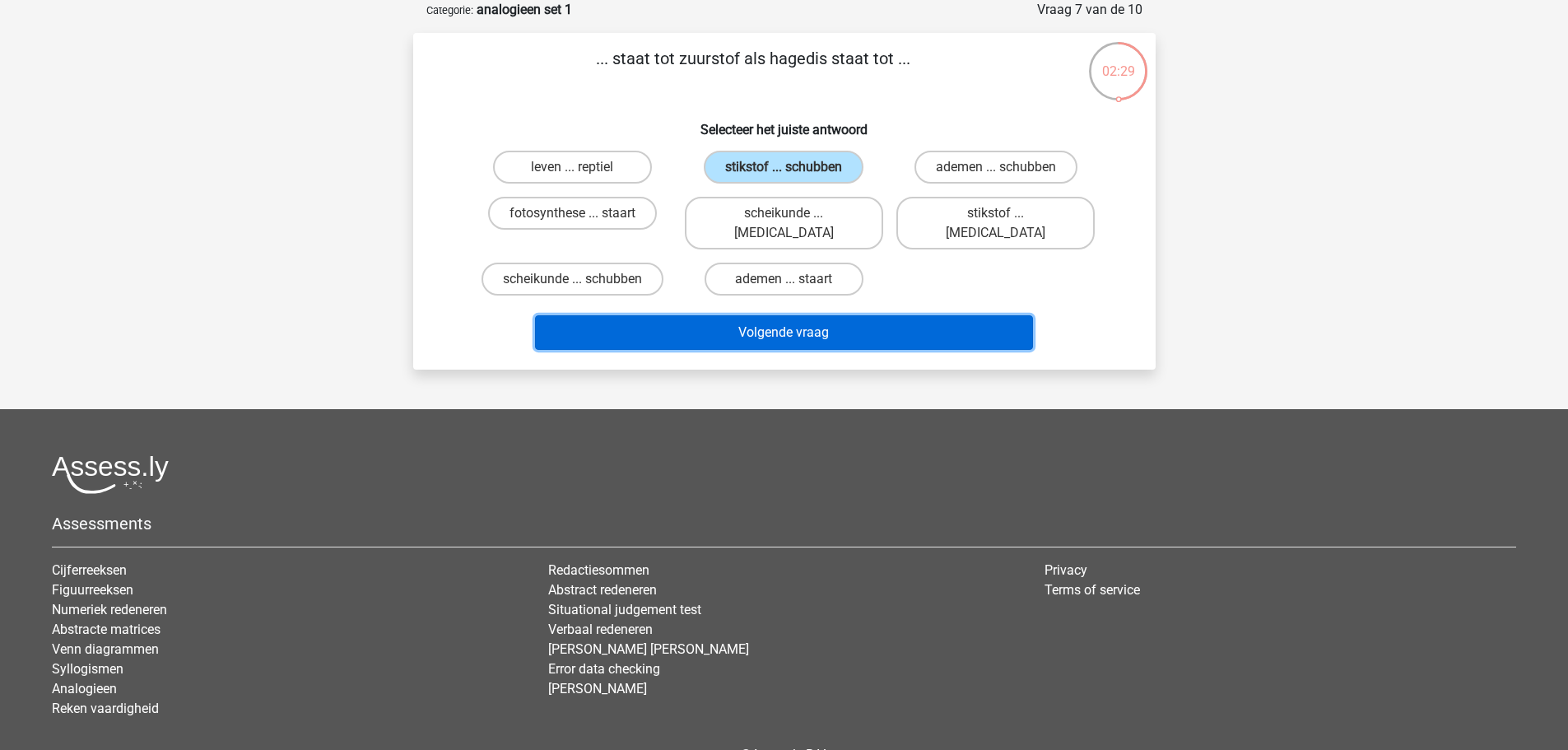
click at [765, 315] on button "Volgende vraag" at bounding box center [784, 332] width 498 height 35
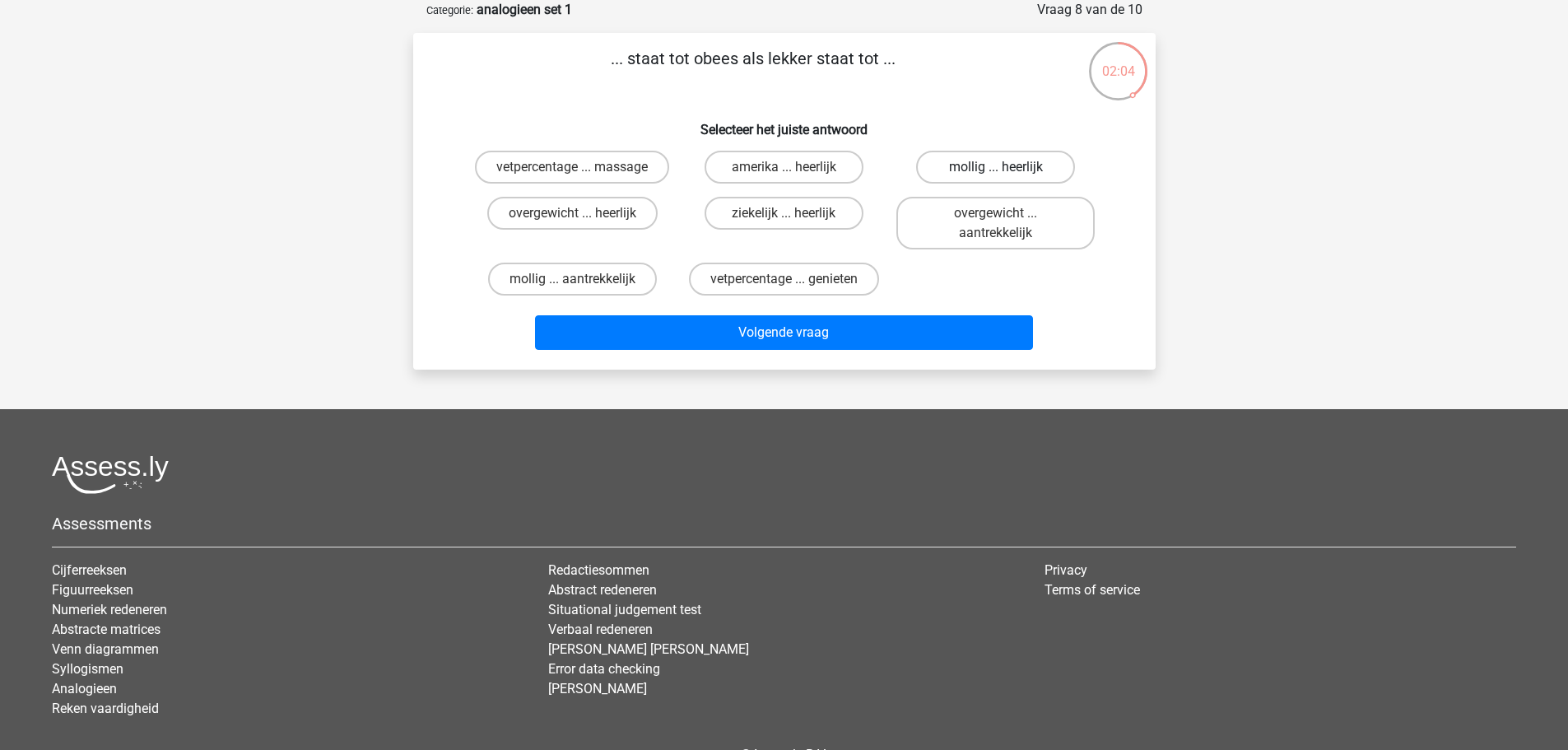
click at [1026, 167] on label "mollig ... heerlijk" at bounding box center [995, 166] width 159 height 33
click at [1006, 167] on input "mollig ... heerlijk" at bounding box center [1001, 172] width 11 height 11
radio input "true"
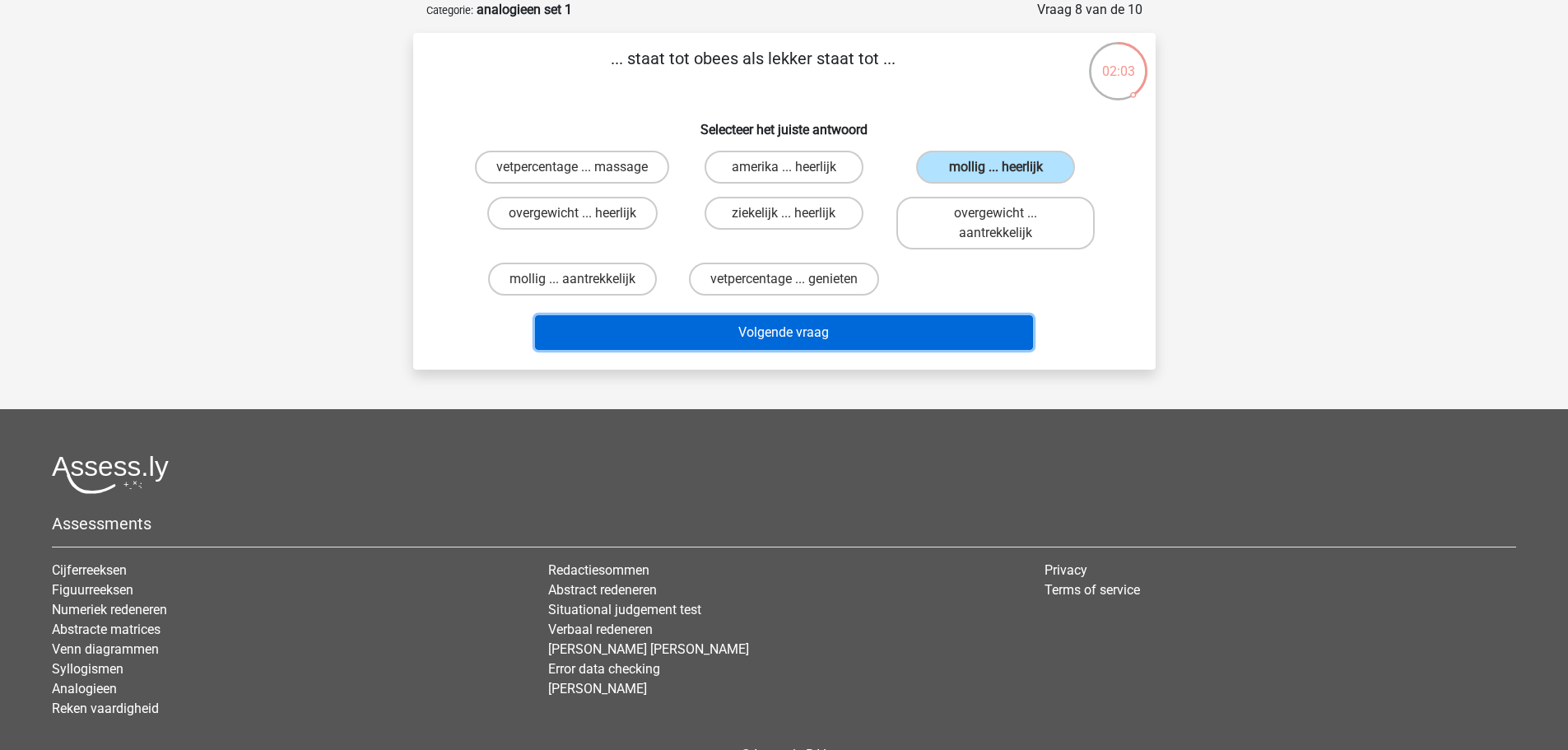
click at [876, 327] on button "Volgende vraag" at bounding box center [784, 332] width 498 height 35
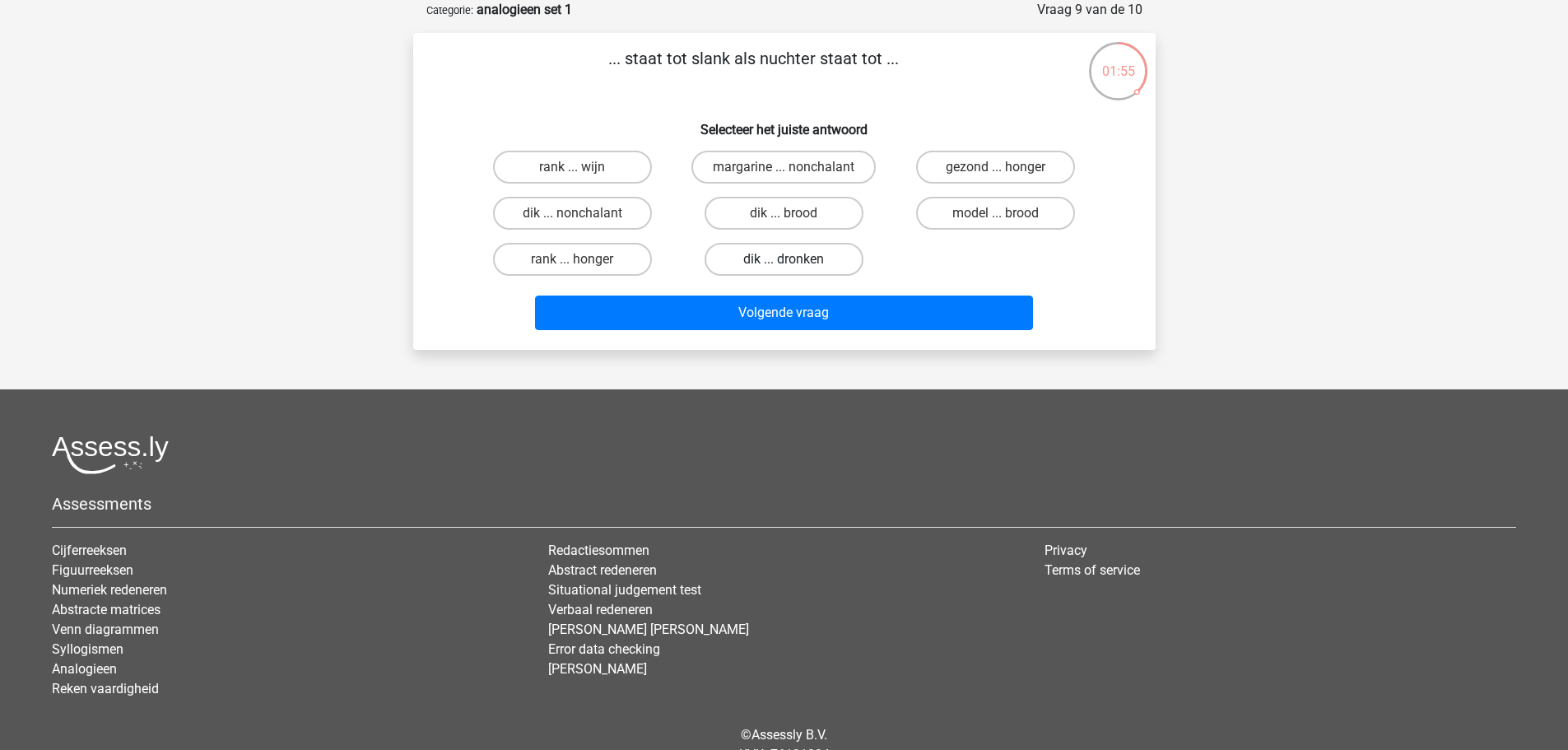
click at [801, 253] on label "dik ... dronken" at bounding box center [784, 259] width 159 height 33
click at [794, 260] on input "dik ... dronken" at bounding box center [788, 265] width 11 height 11
radio input "true"
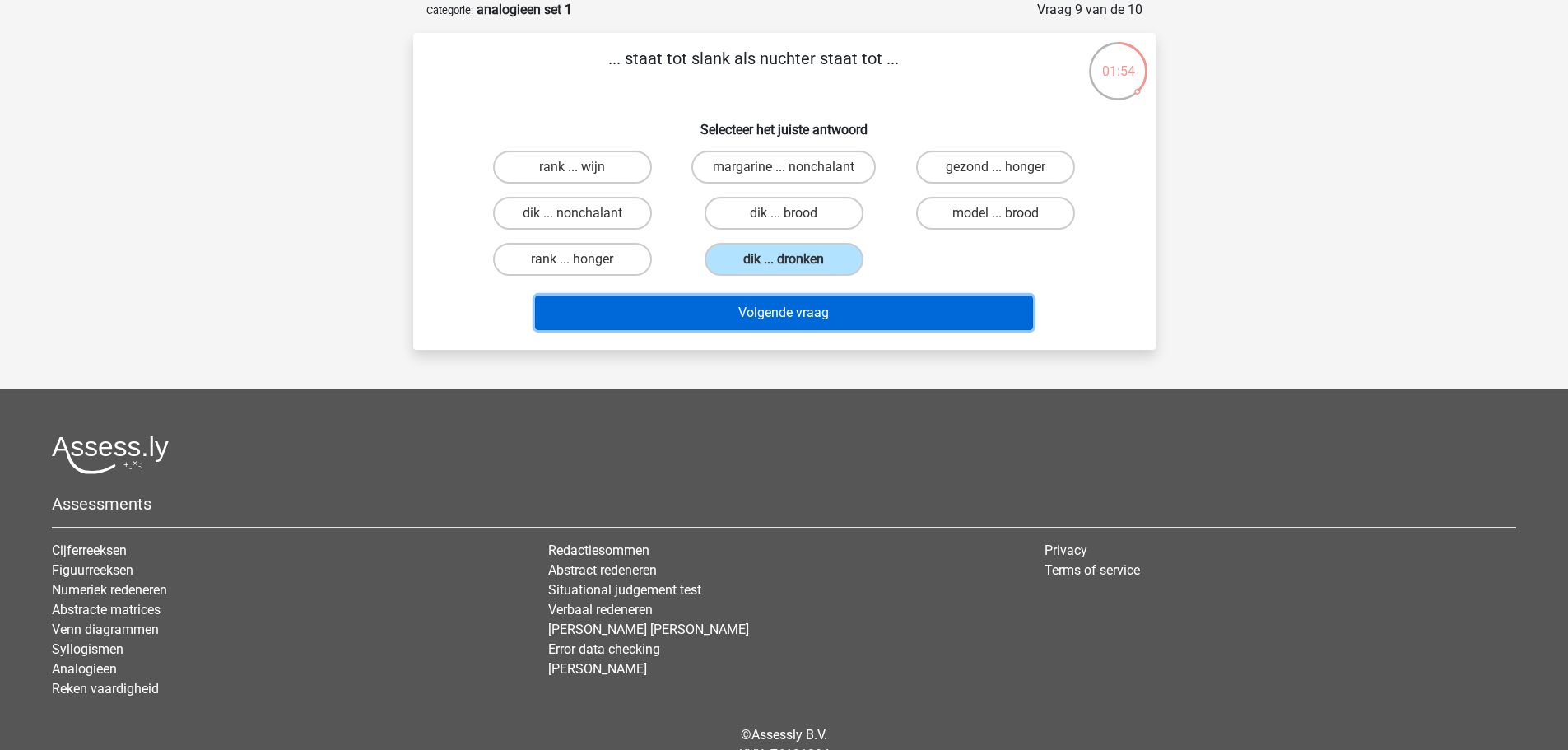
click at [806, 314] on button "Volgende vraag" at bounding box center [784, 312] width 498 height 35
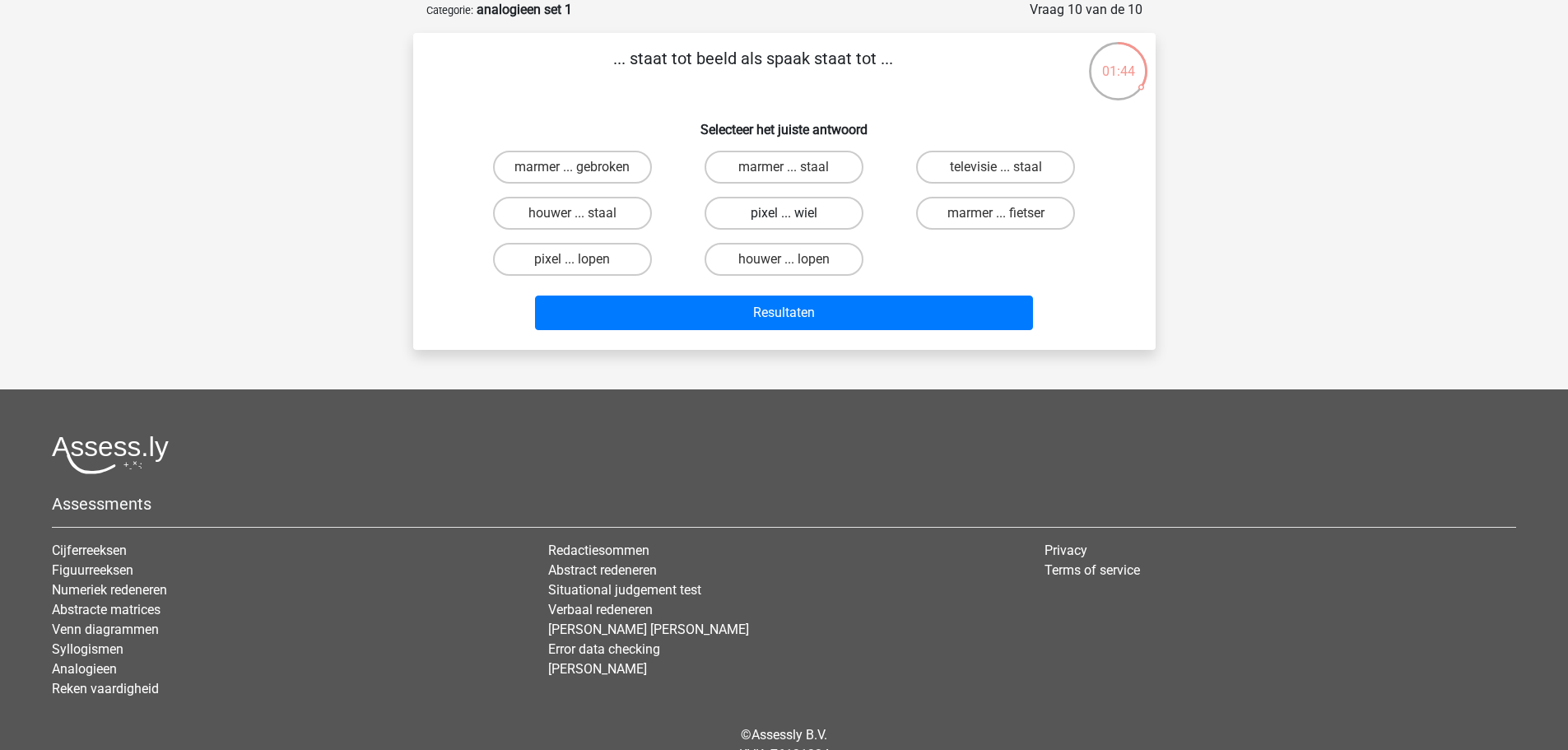
click at [804, 208] on label "pixel ... wiel" at bounding box center [784, 213] width 159 height 33
click at [794, 213] on input "pixel ... wiel" at bounding box center [788, 218] width 11 height 11
radio input "true"
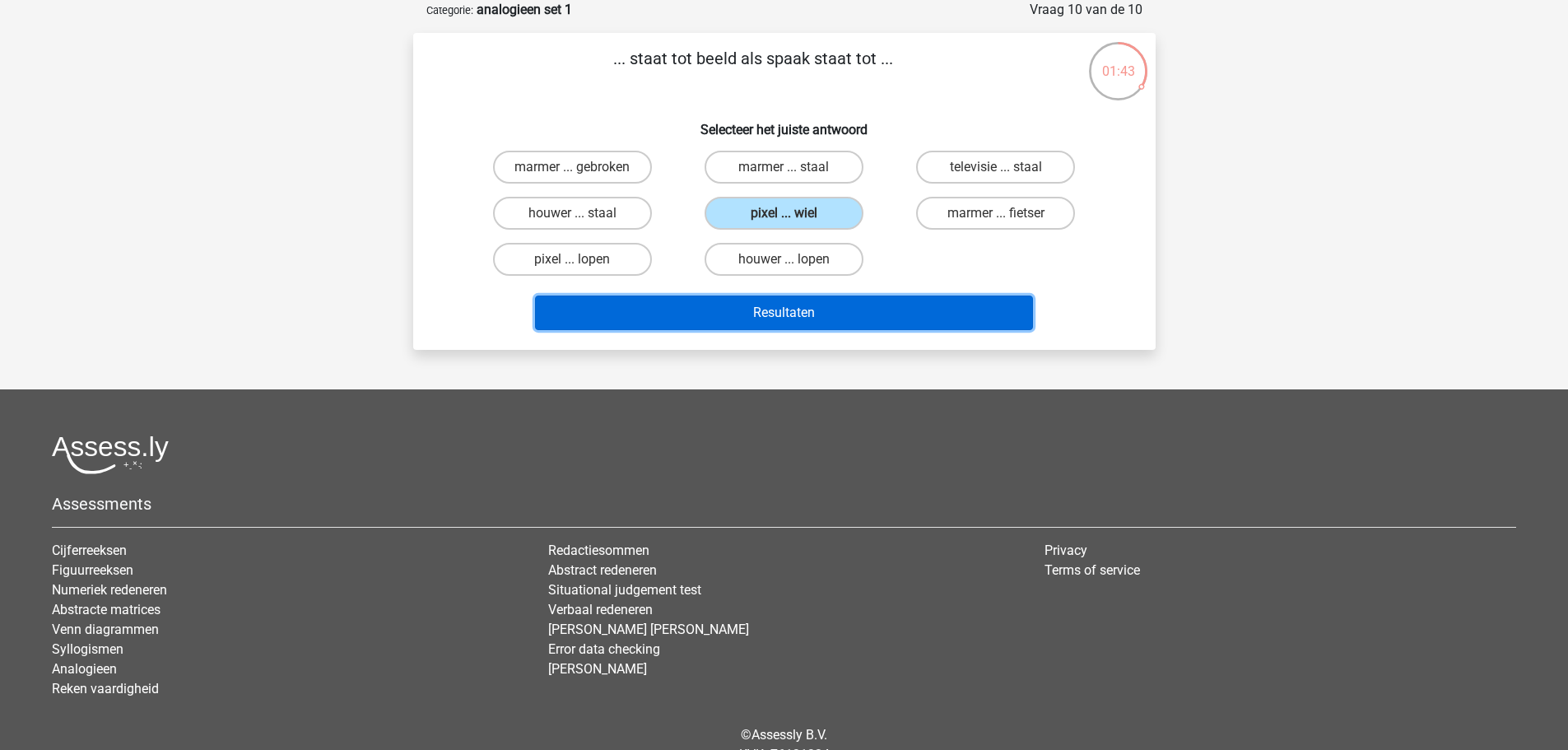
click at [803, 302] on button "Resultaten" at bounding box center [784, 312] width 498 height 35
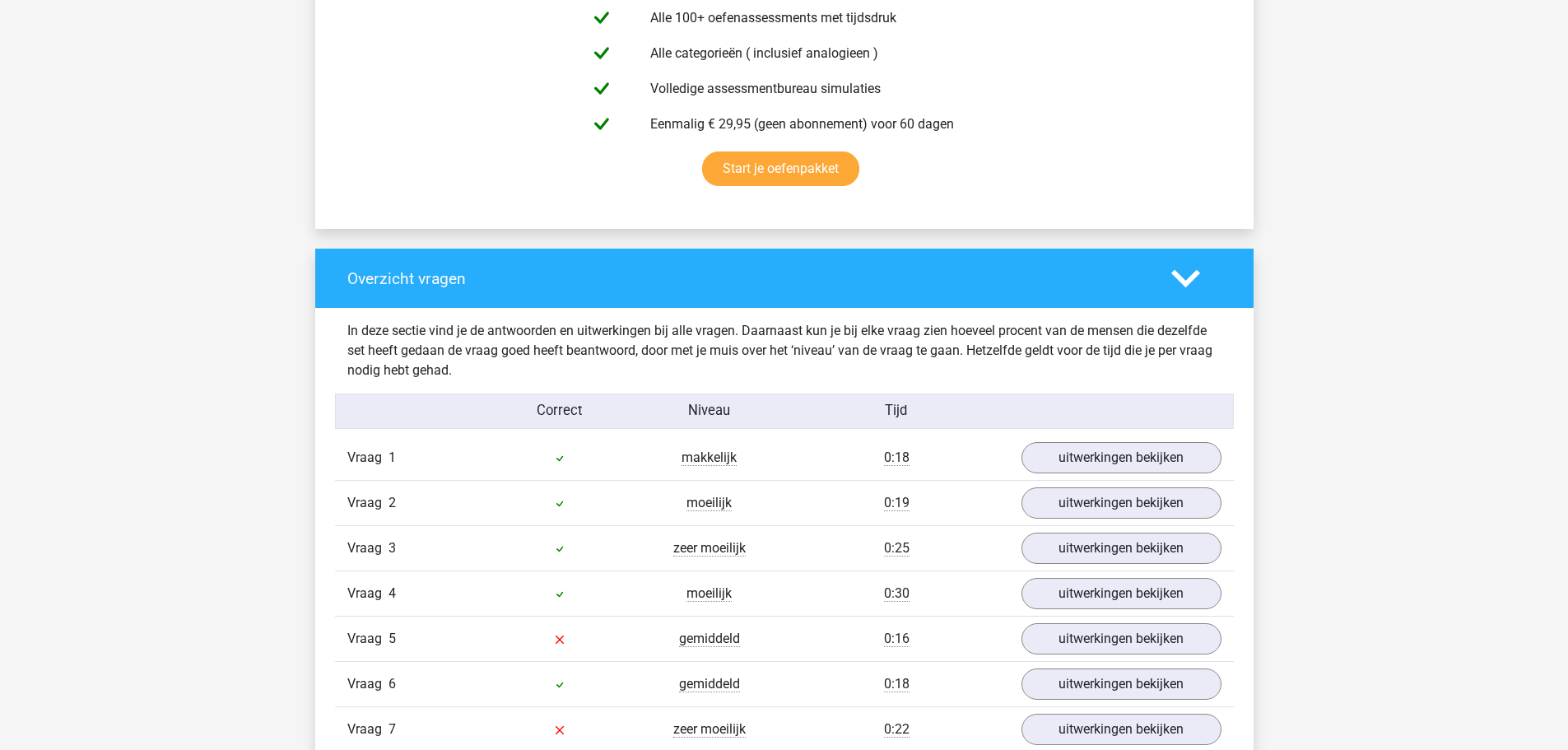
scroll to position [1318, 0]
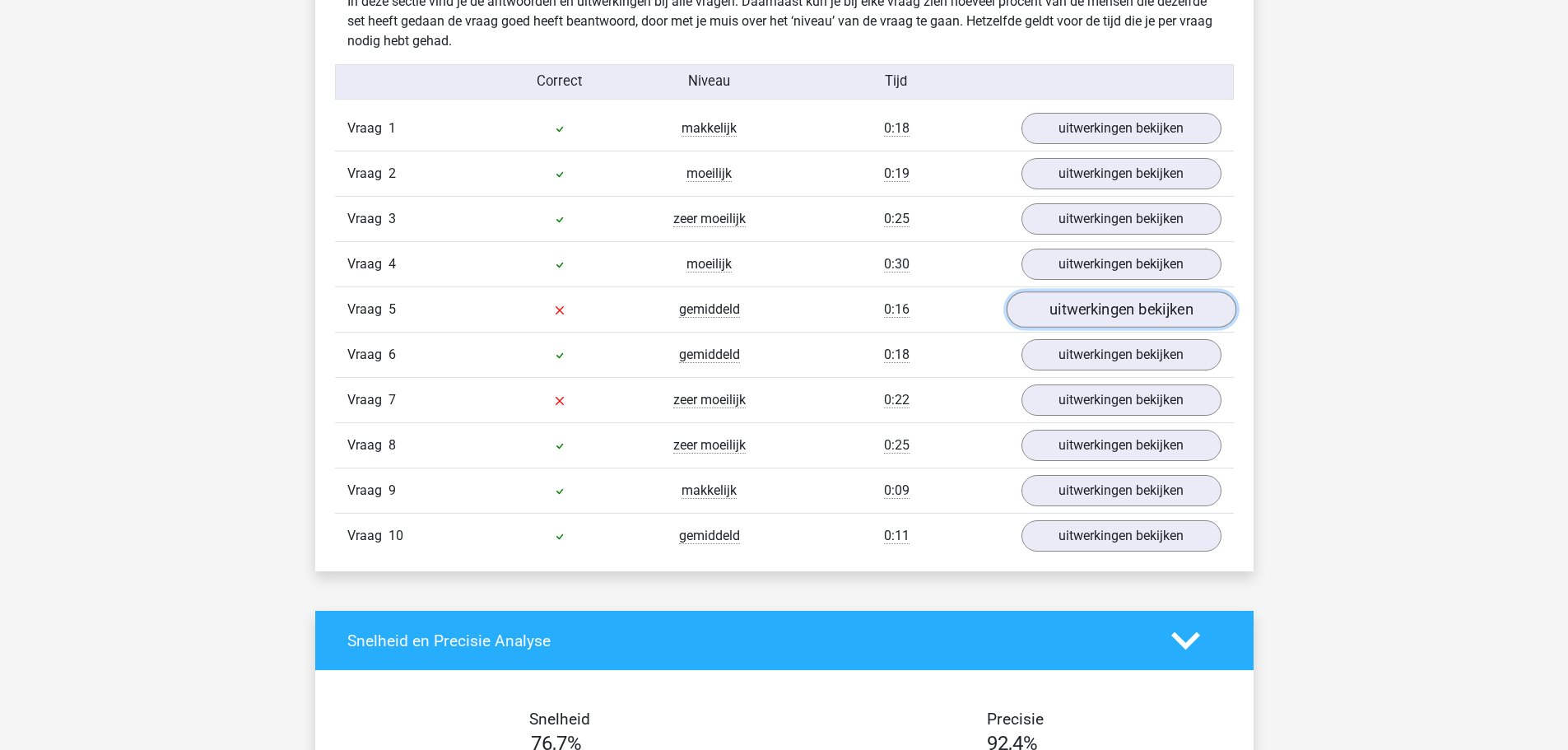
click at [1073, 311] on link "uitwerkingen bekijken" at bounding box center [1121, 310] width 230 height 36
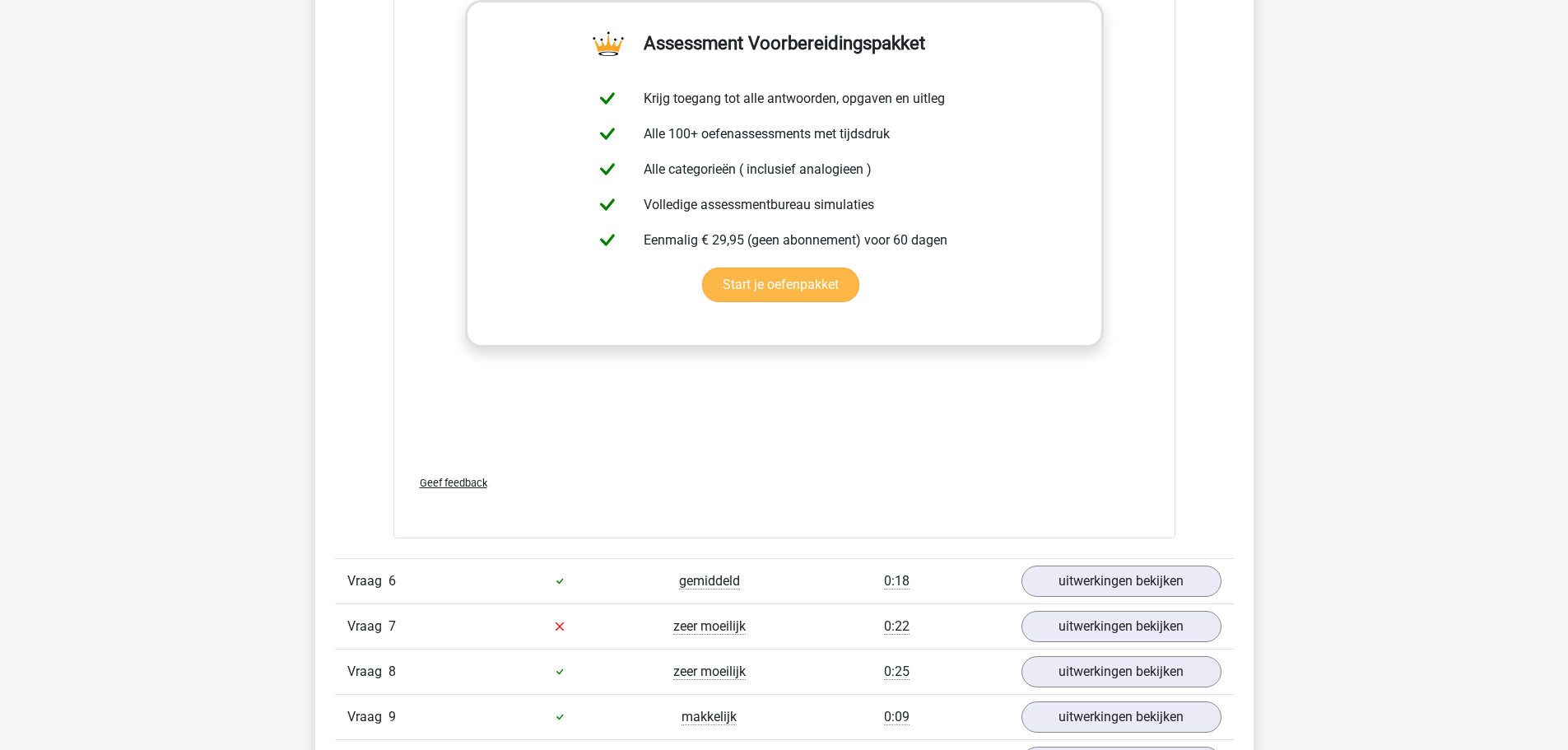
scroll to position [2141, 0]
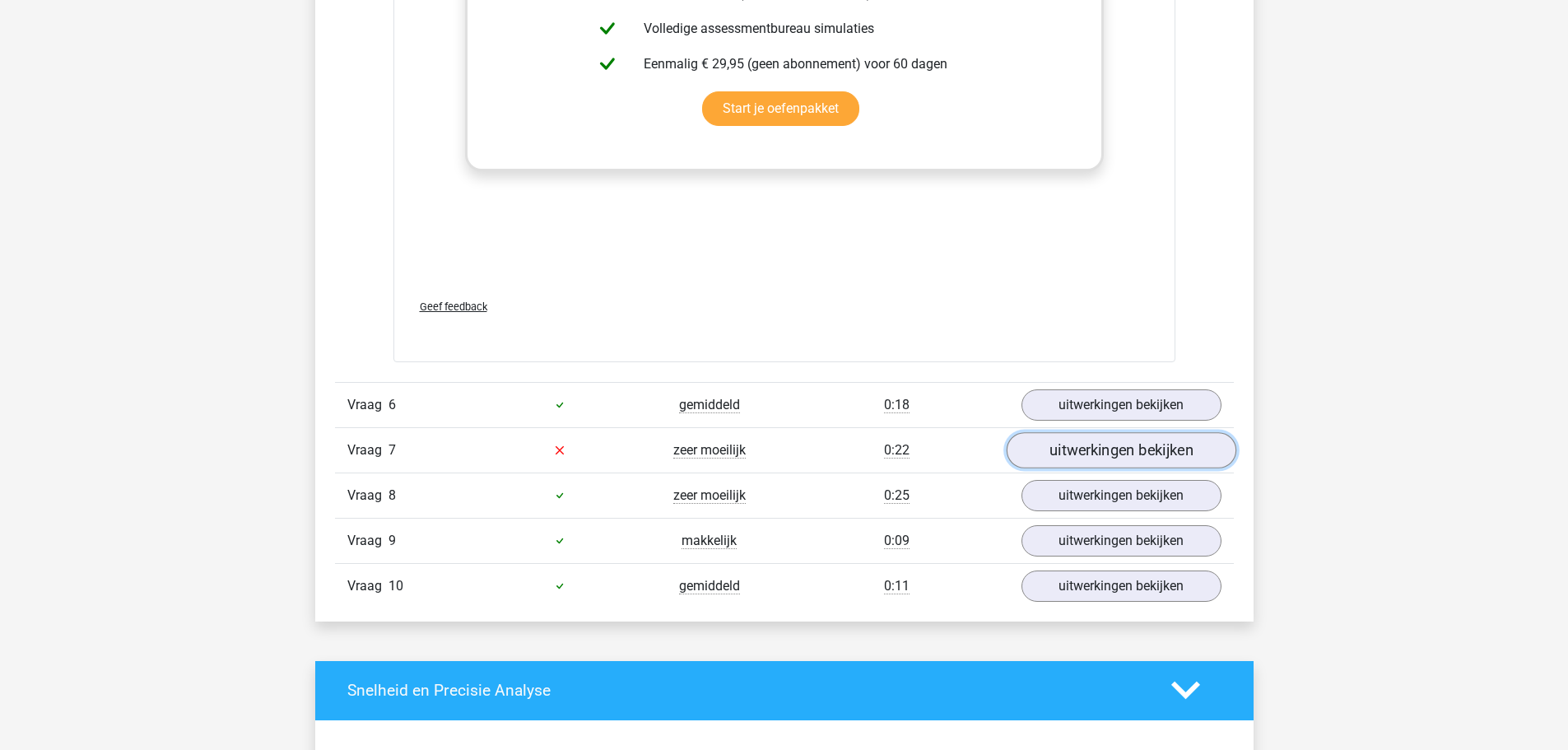
click at [1050, 450] on link "uitwerkingen bekijken" at bounding box center [1121, 451] width 230 height 36
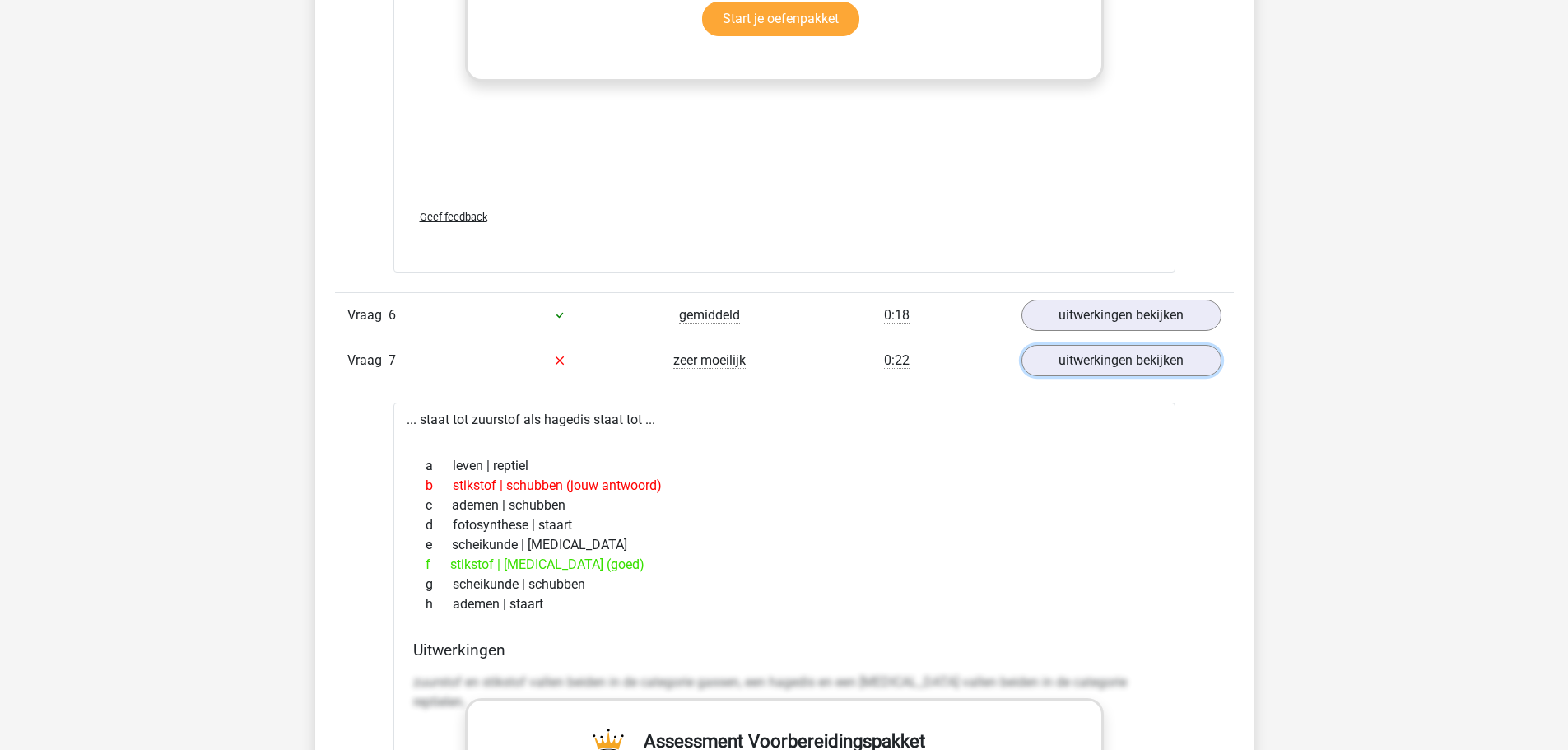
scroll to position [2223, 0]
